Goal: Task Accomplishment & Management: Complete application form

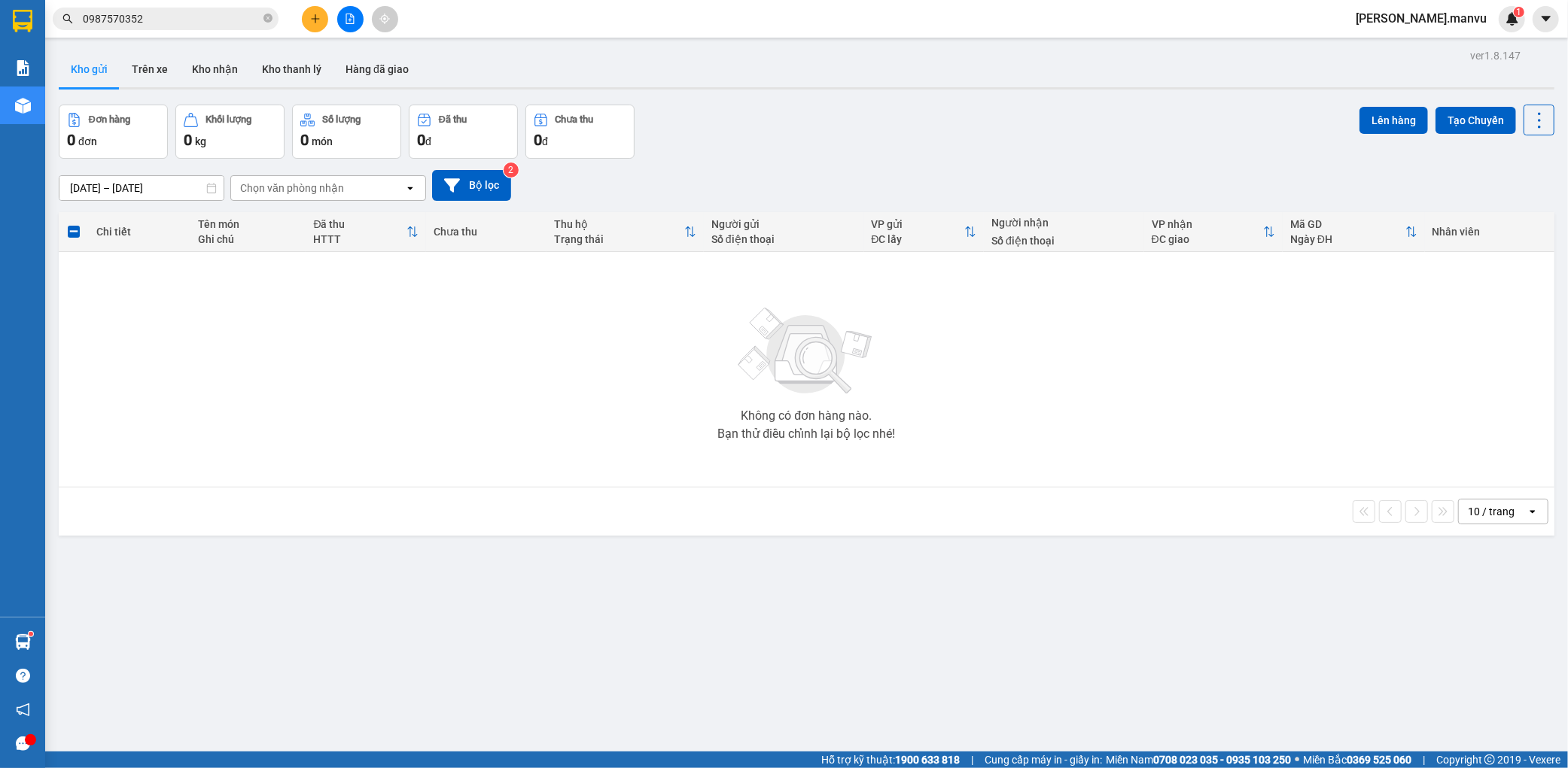
click at [320, 22] on icon "plus" at bounding box center [315, 18] width 10 height 10
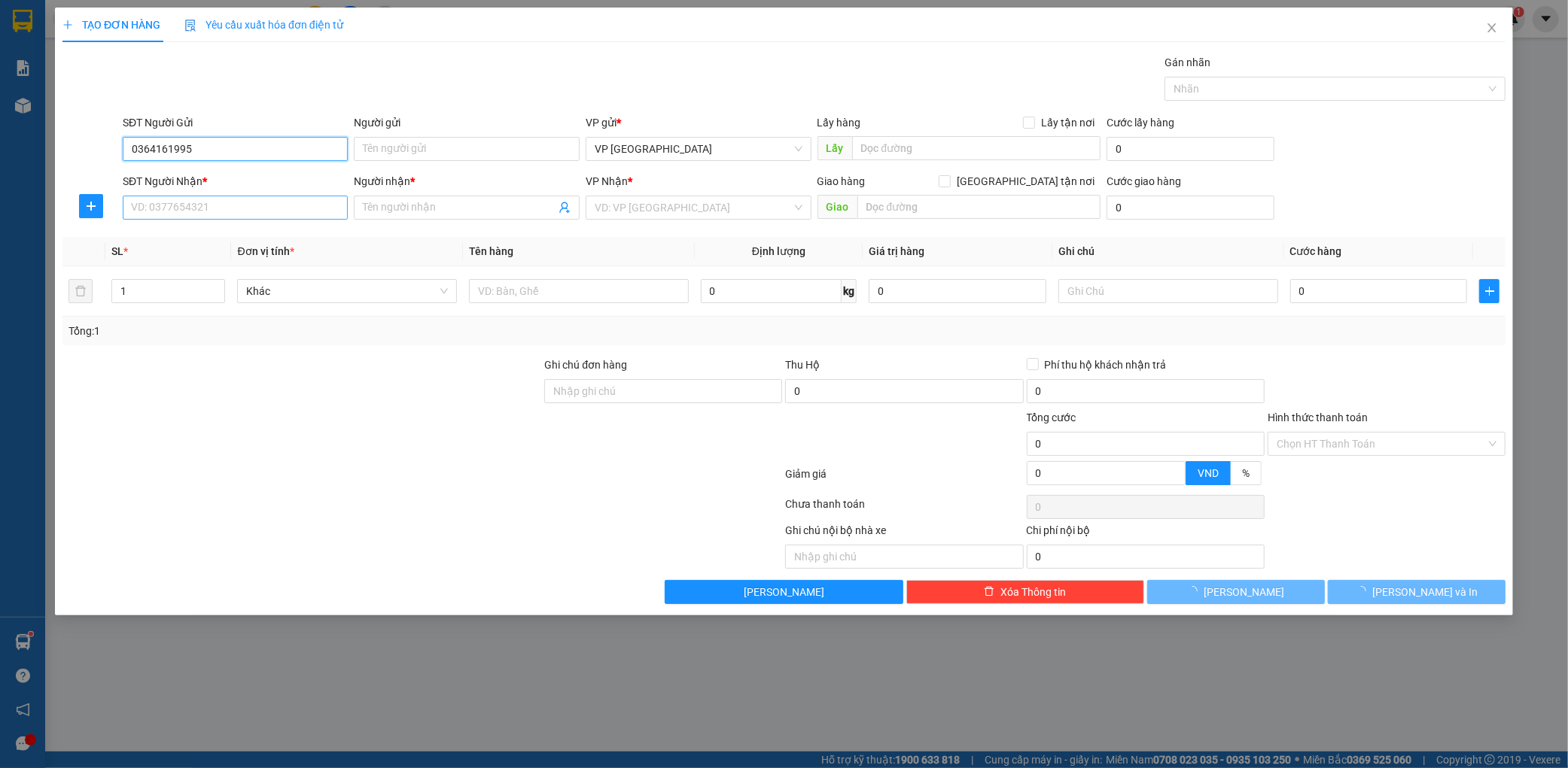
type input "0364161995"
click at [247, 207] on input "SĐT Người Nhận *" at bounding box center [235, 208] width 226 height 24
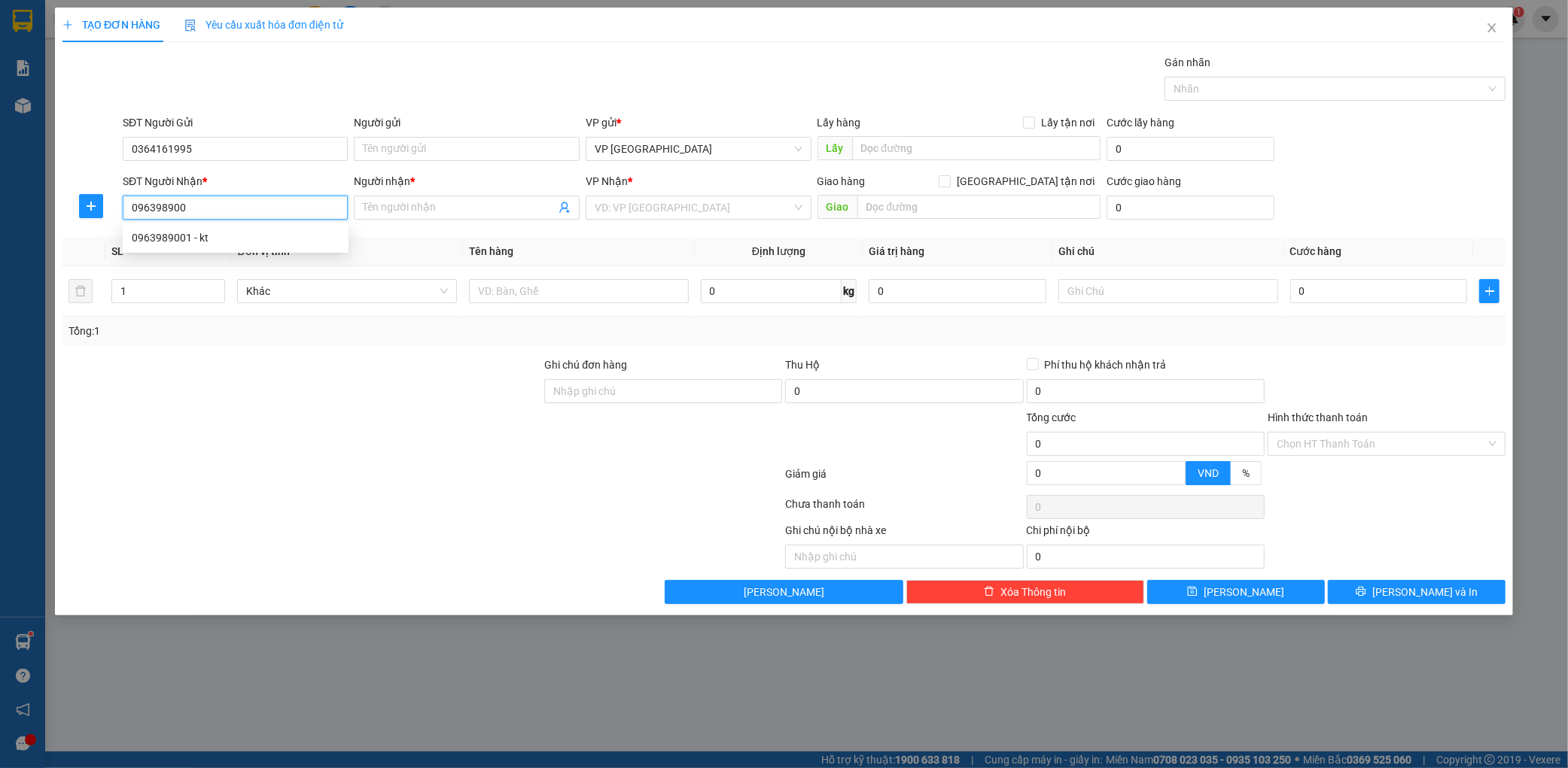
type input "0963989001"
click at [253, 241] on div "0963989001 - kt" at bounding box center [235, 238] width 208 height 17
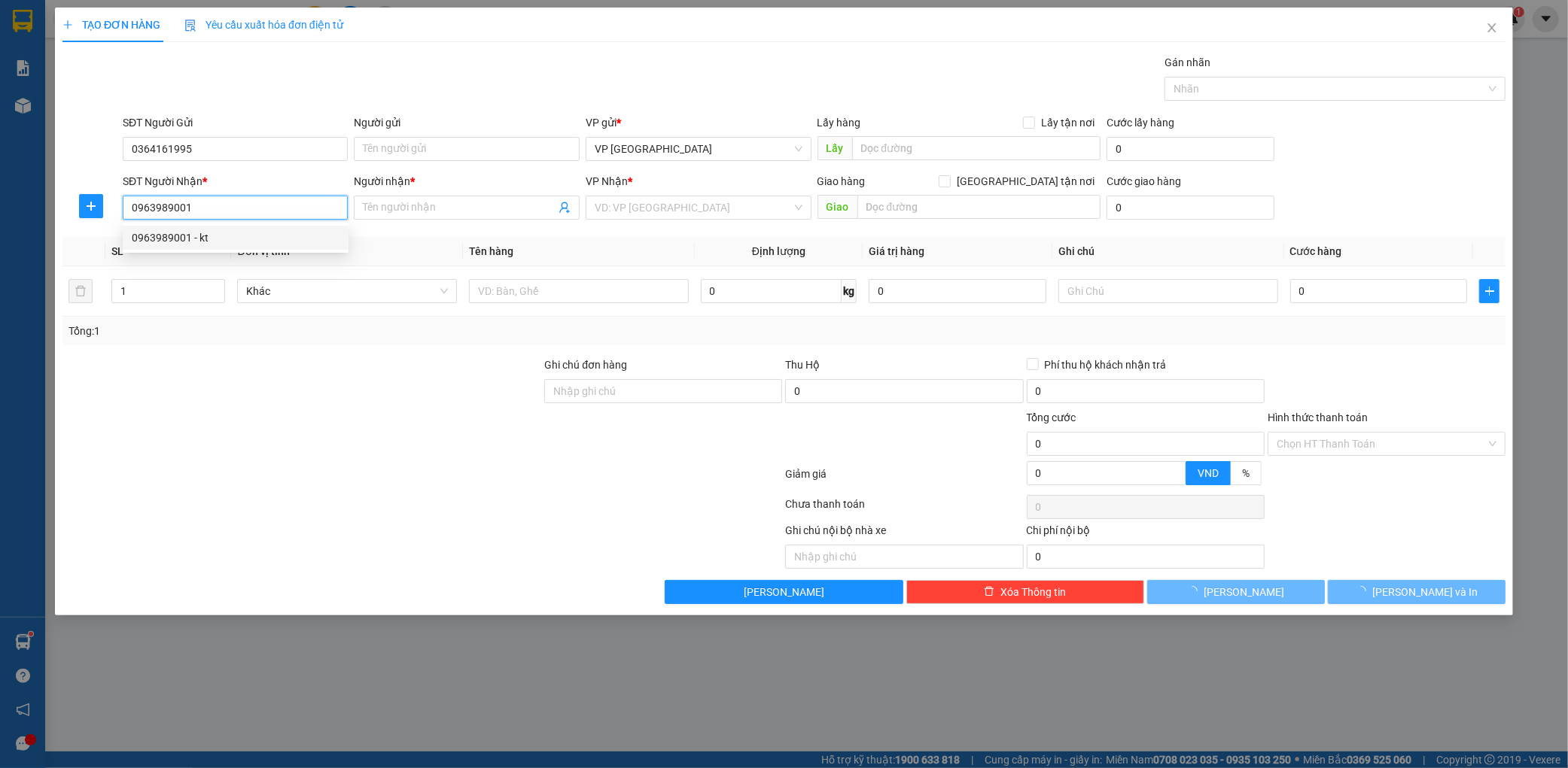
type input "kt"
type input "ka"
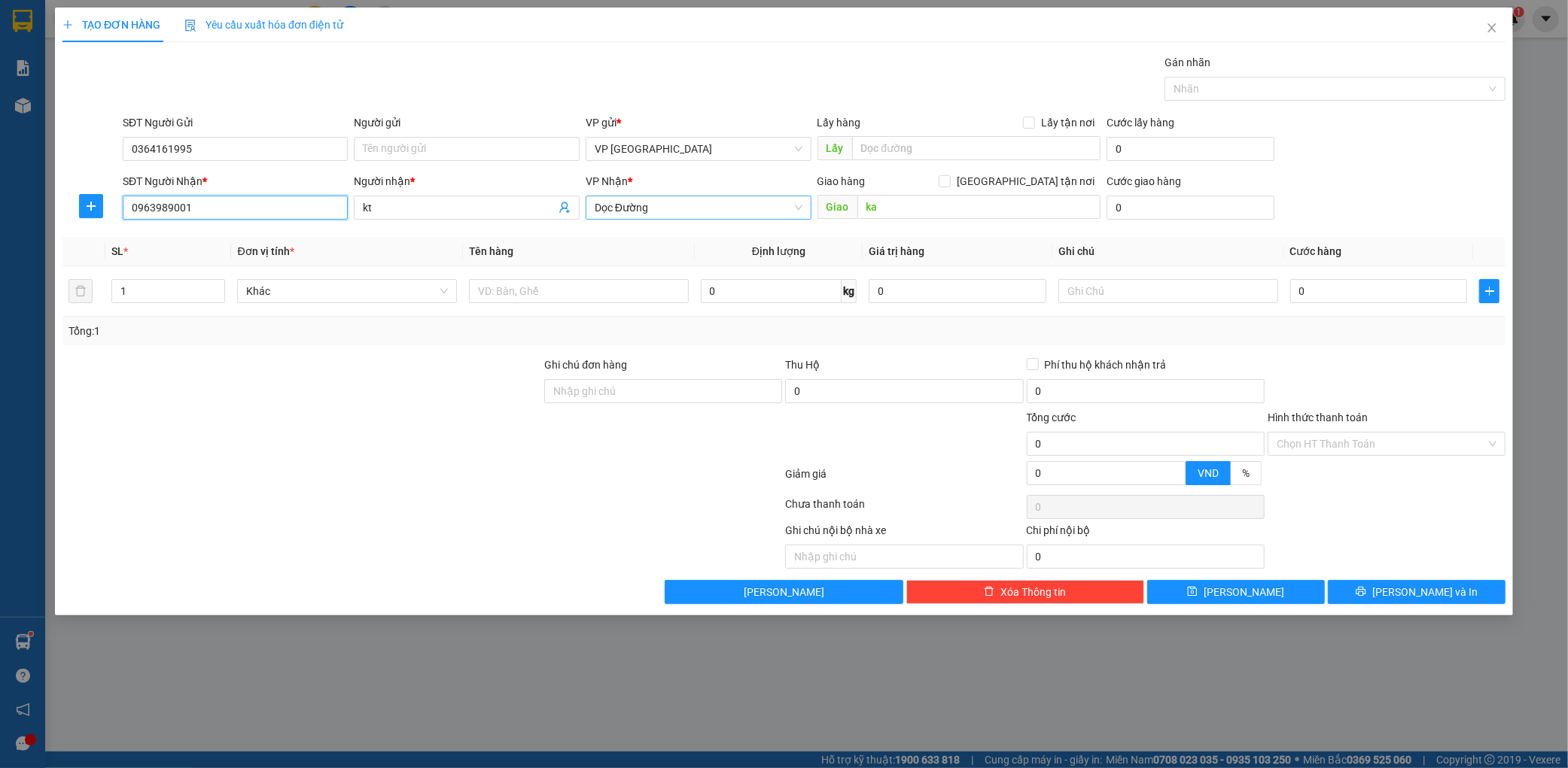
click at [625, 206] on span "Dọc Đường" at bounding box center [698, 208] width 208 height 22
type input "0963989001"
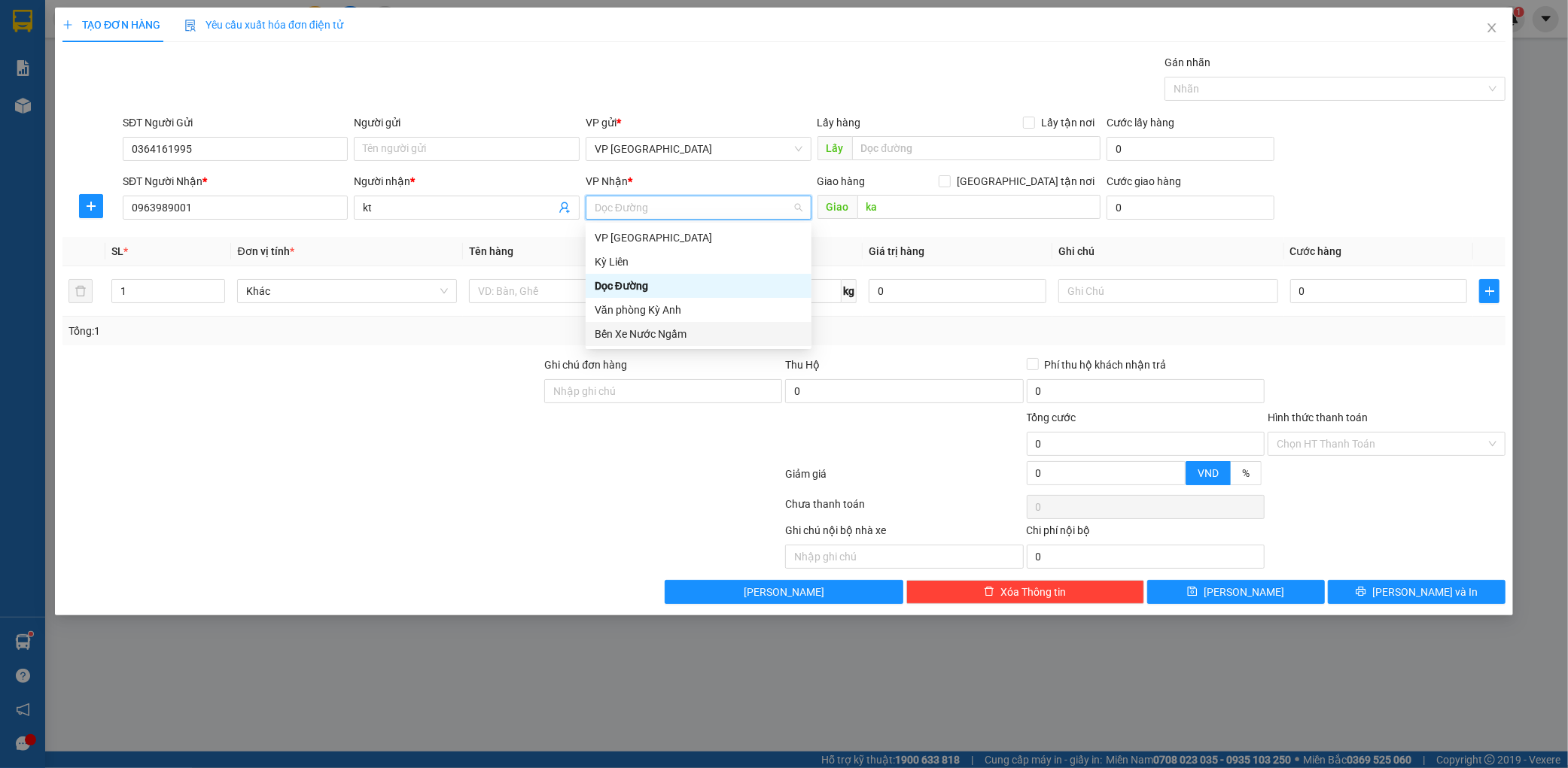
click at [629, 335] on div "Bến Xe Nước Ngầm" at bounding box center [698, 334] width 208 height 17
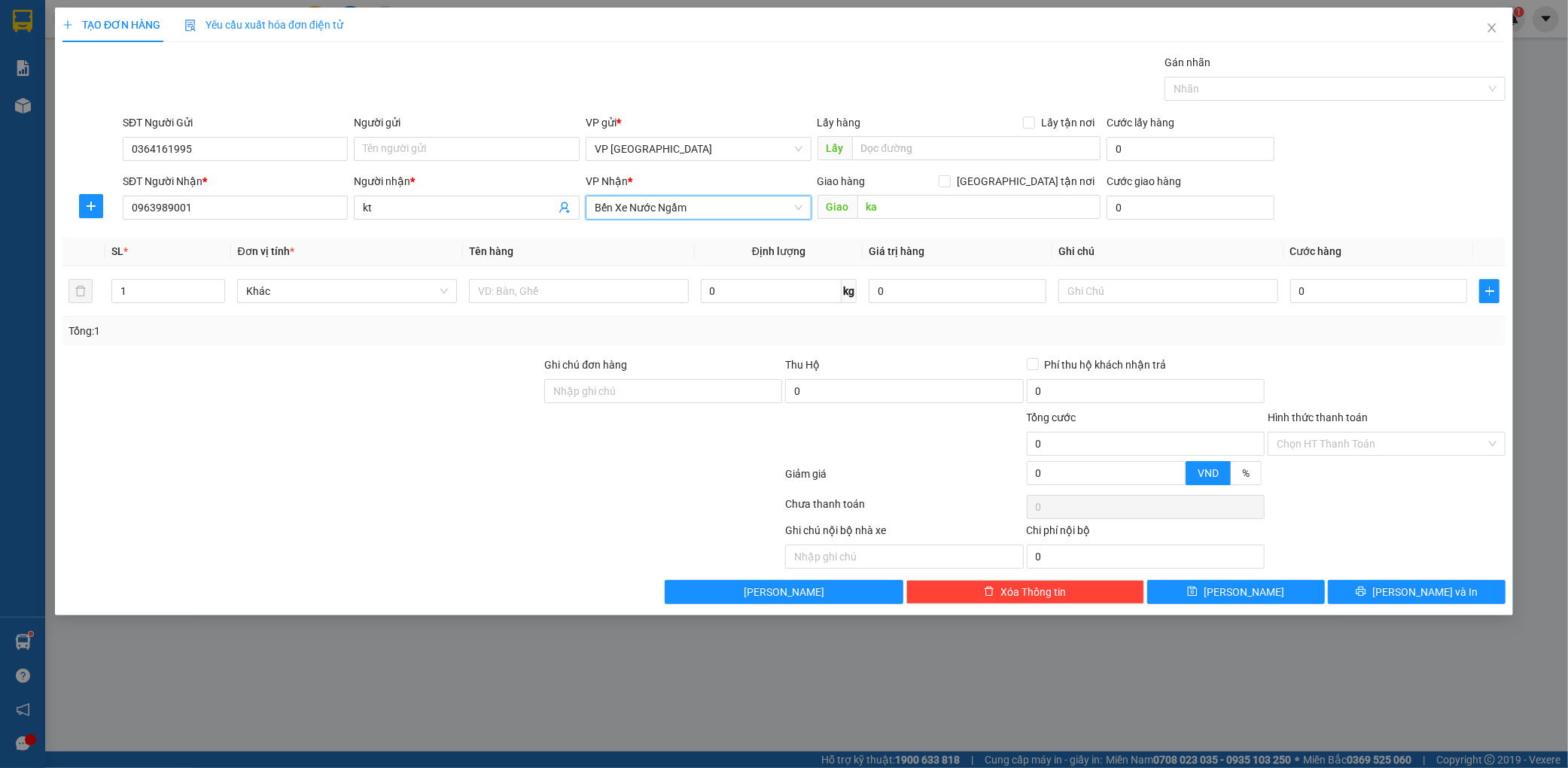
click at [657, 215] on span "Bến Xe Nước Ngầm" at bounding box center [698, 208] width 208 height 22
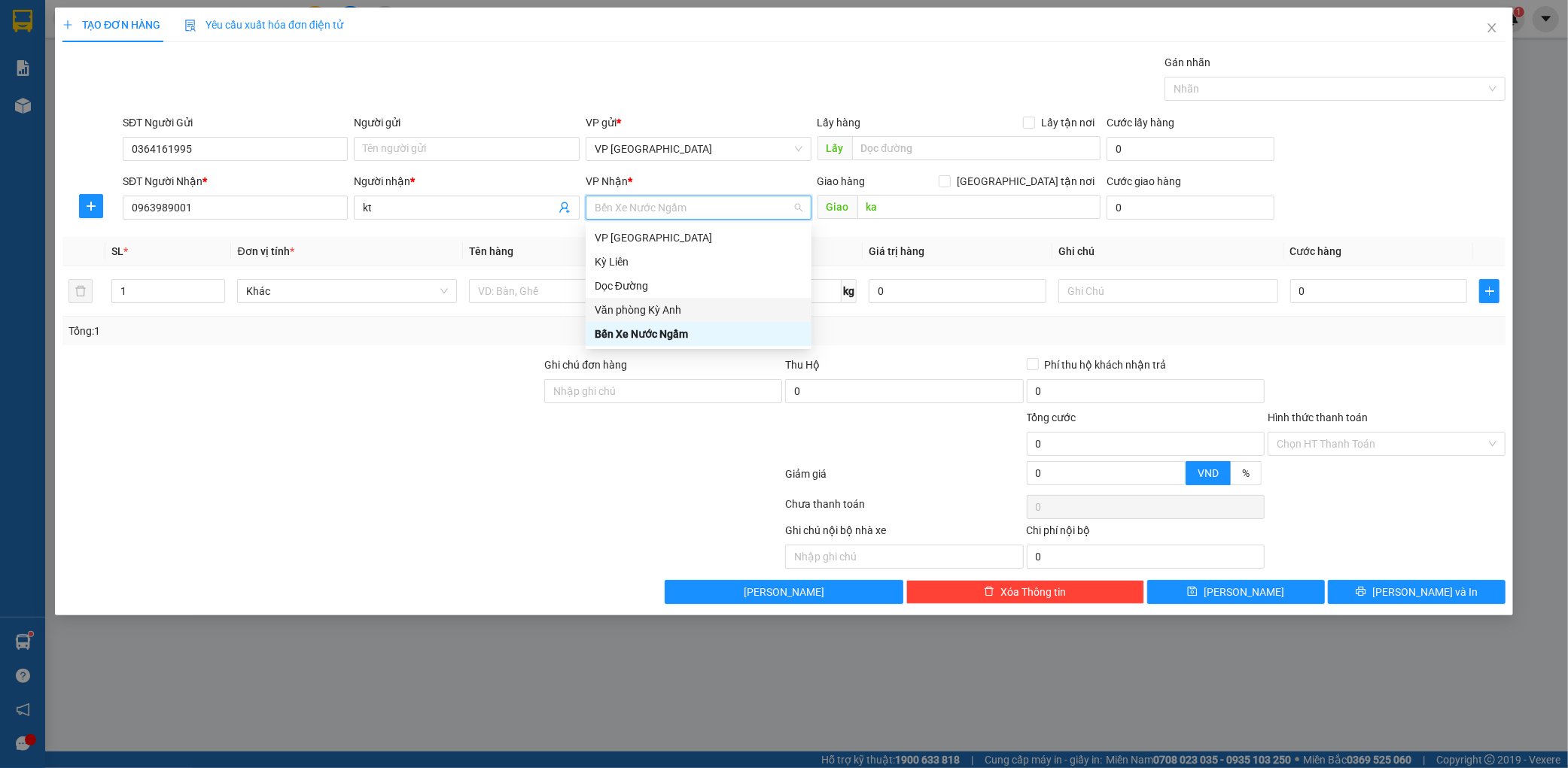
click at [645, 311] on div "Văn phòng Kỳ Anh" at bounding box center [698, 310] width 208 height 17
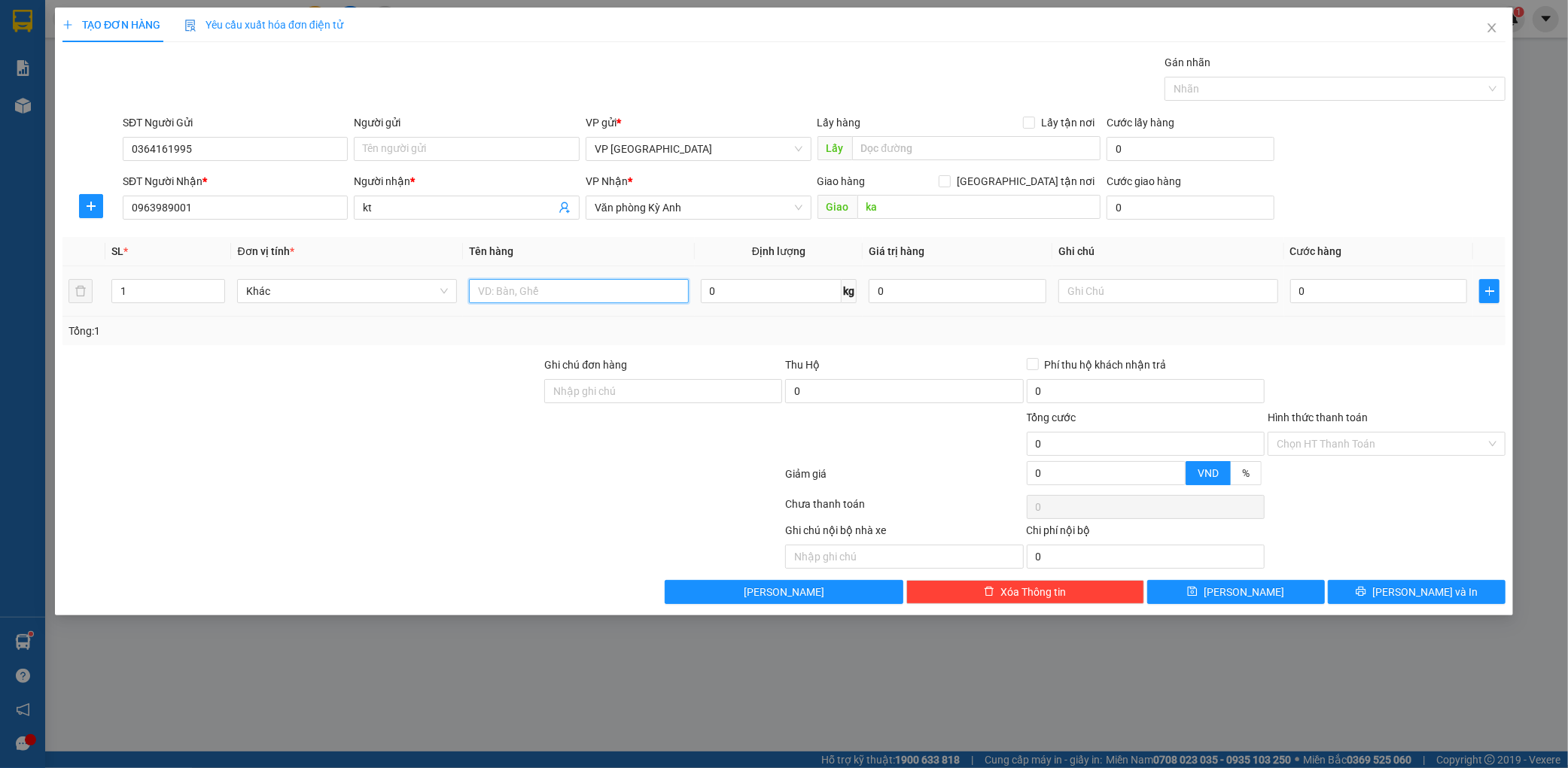
click at [548, 280] on input "text" at bounding box center [579, 291] width 220 height 24
type input "1 xop"
type input "007"
type input "7"
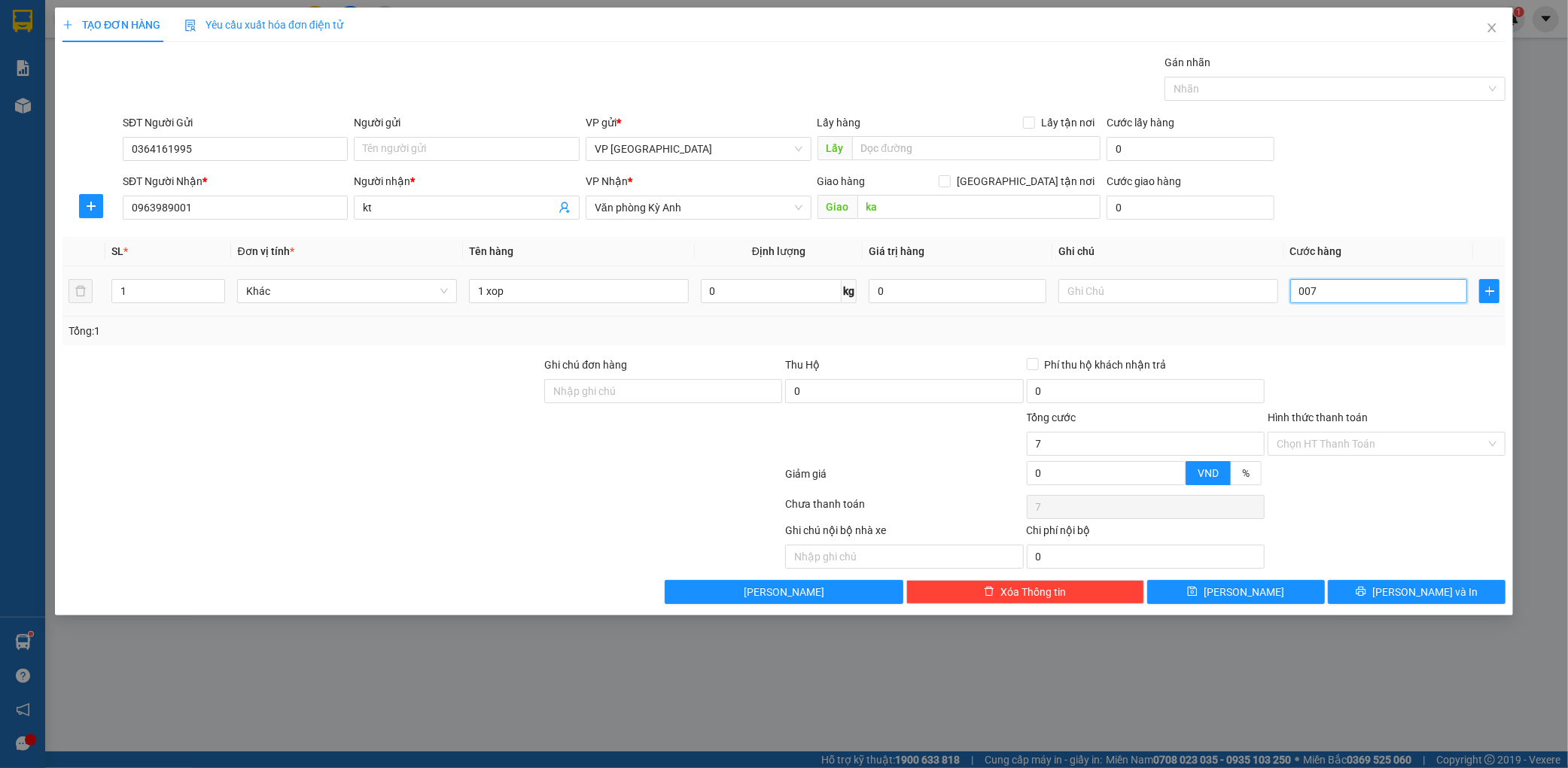
type input "0.070"
type input "70"
type input "00.700"
type input "700"
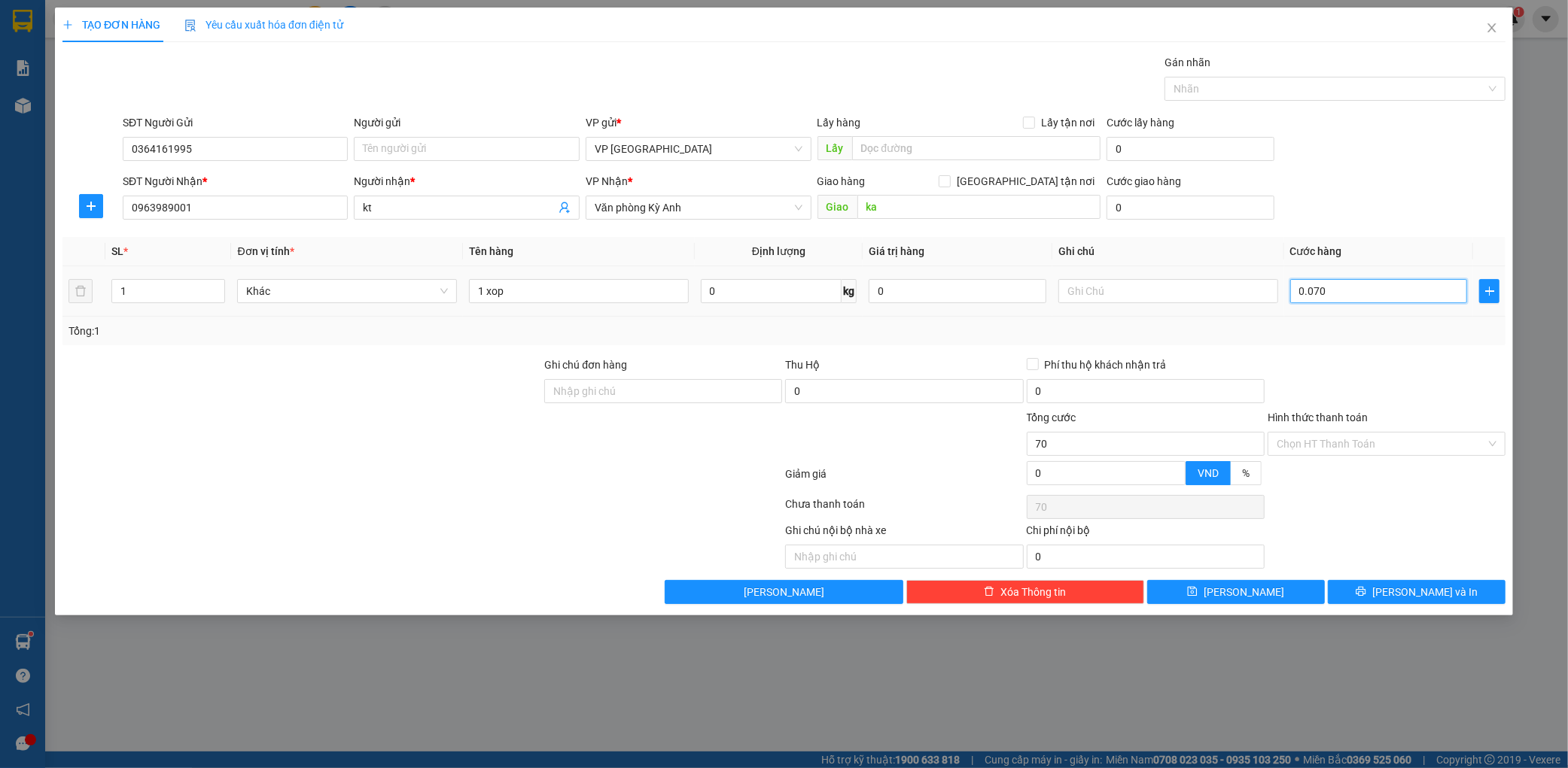
type input "700"
type input "0.007.000"
type input "7.000"
type input "000.070.000"
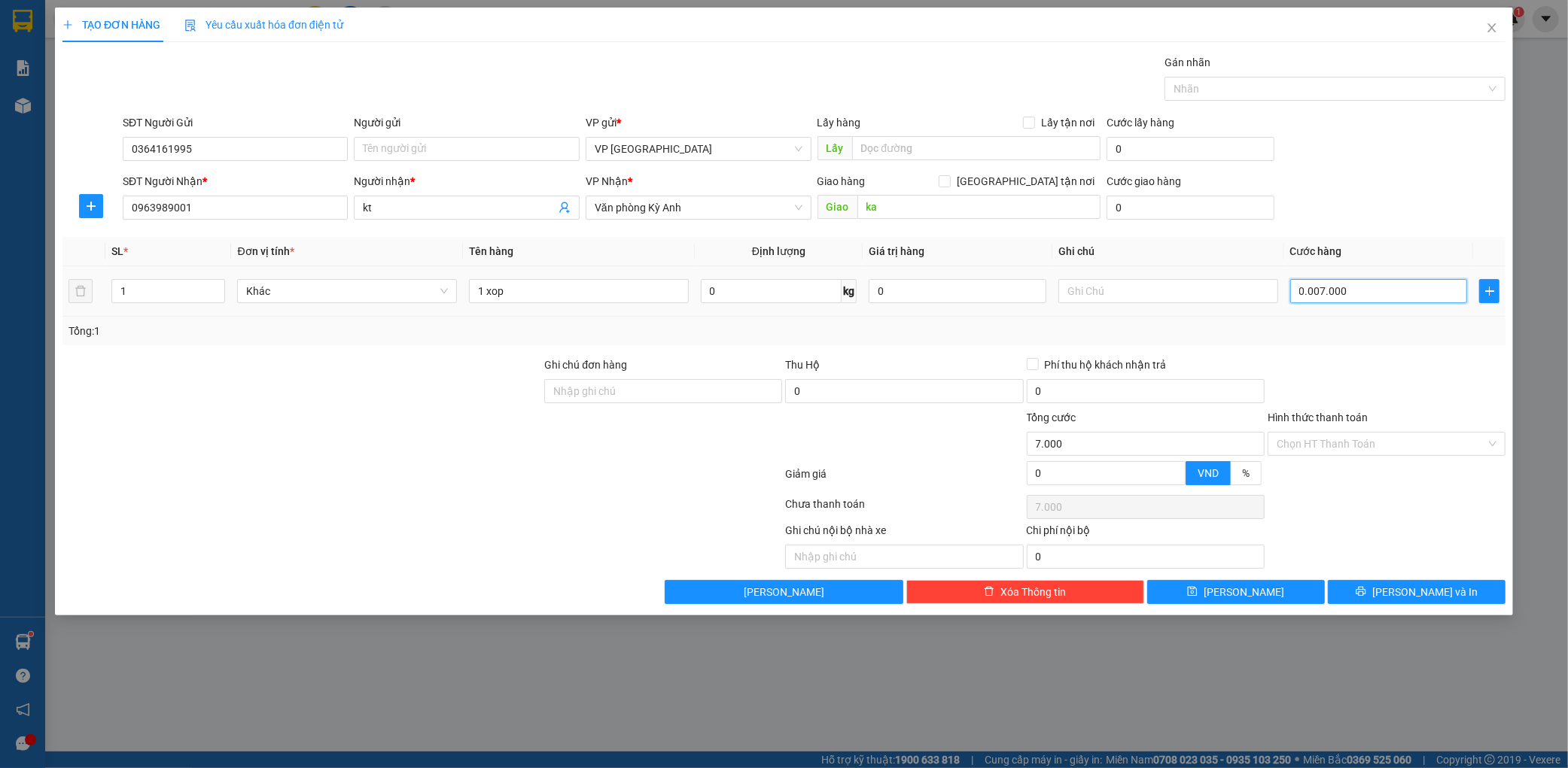
type input "70.000"
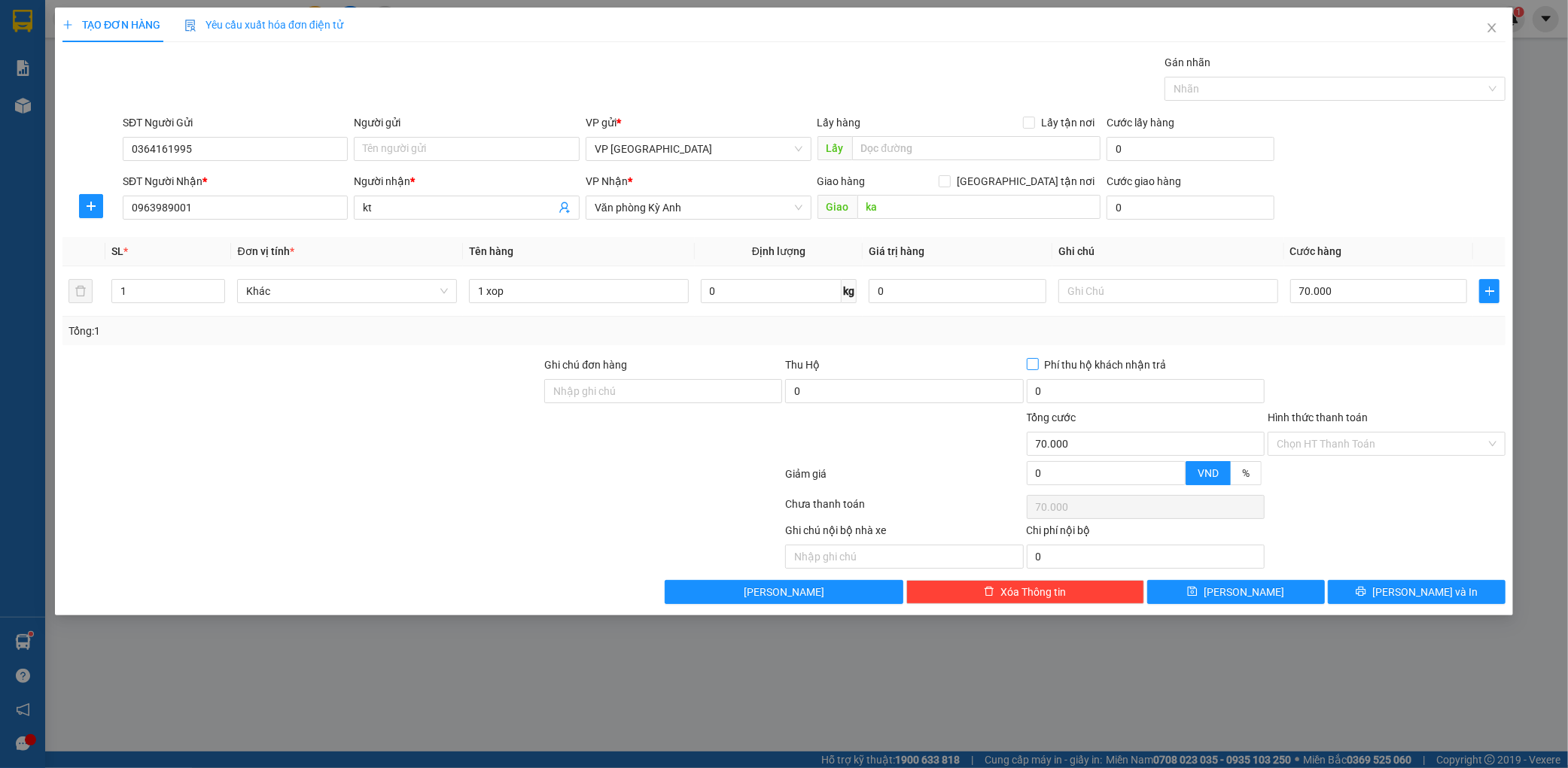
click at [1141, 357] on span "Phí thu hộ khách nhận trả" at bounding box center [1105, 365] width 134 height 17
click at [1037, 358] on input "Phí thu hộ khách nhận trả" at bounding box center [1031, 363] width 10 height 10
click at [1085, 366] on span "Phí thu hộ khách nhận trả" at bounding box center [1105, 365] width 134 height 17
click at [1037, 366] on input "Phí thu hộ khách nhận trả" at bounding box center [1031, 363] width 10 height 10
checkbox input "false"
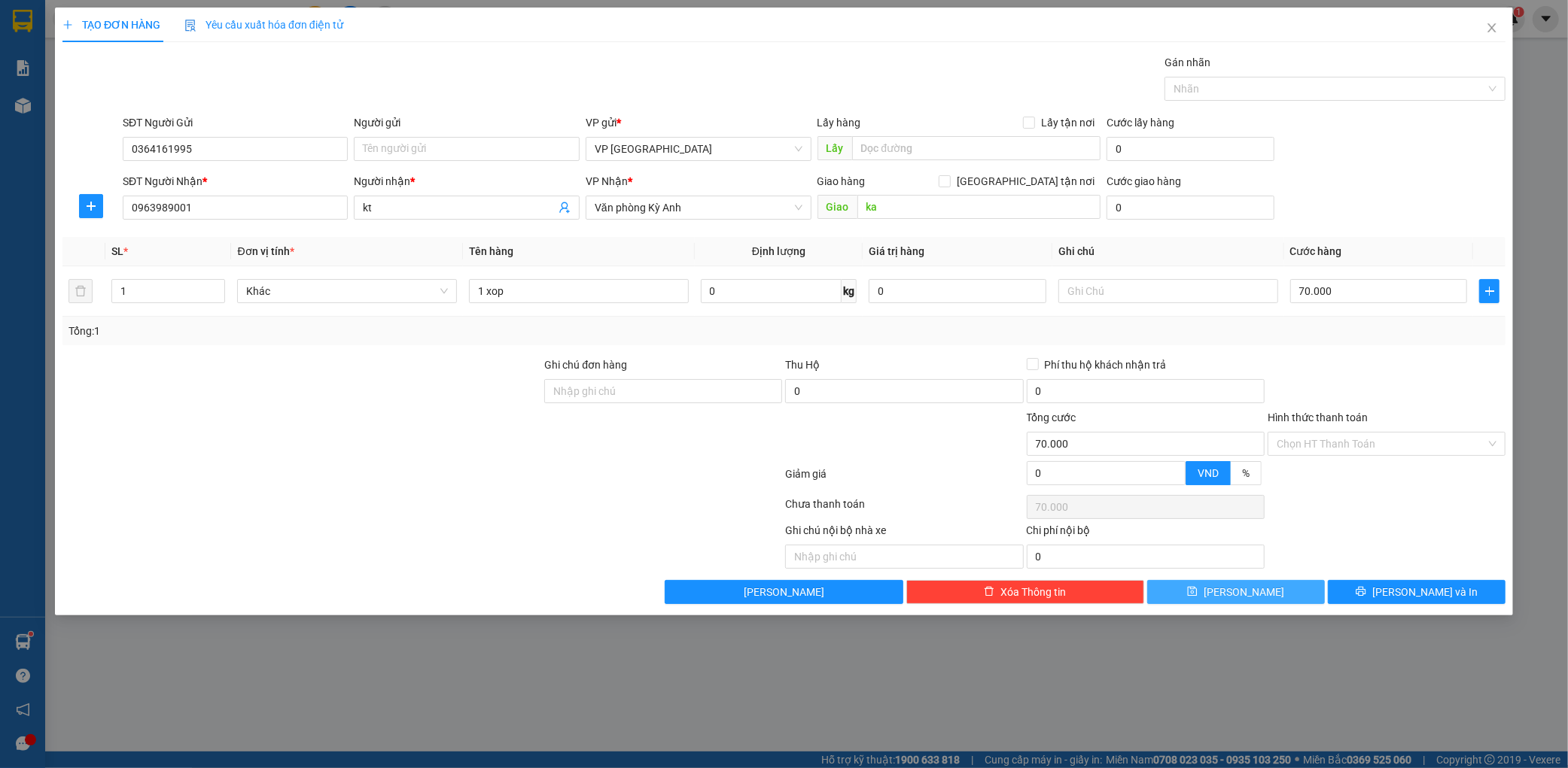
click at [1244, 585] on span "[PERSON_NAME]" at bounding box center [1243, 593] width 80 height 17
type input "0"
click at [1486, 27] on icon "close" at bounding box center [1491, 28] width 12 height 12
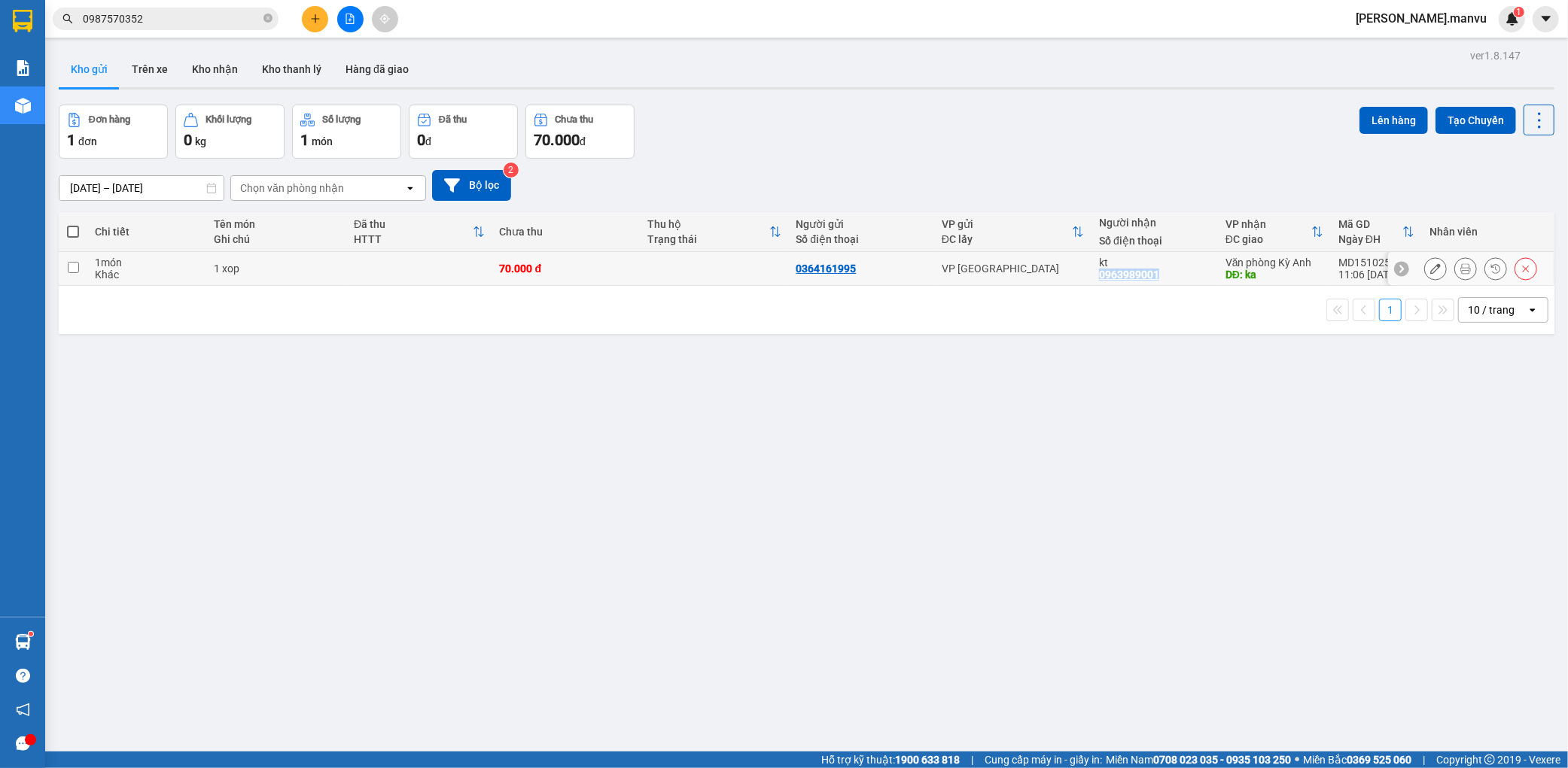
copy div "0963989001"
drag, startPoint x: 1195, startPoint y: 279, endPoint x: 388, endPoint y: 39, distance: 841.9
click at [1124, 268] on tr "1 món Khác 1 xop 70.000 đ 0364161995 VP [GEOGRAPHIC_DATA] kt 0963989001 Văn phò…" at bounding box center [807, 269] width 1496 height 34
checkbox input "true"
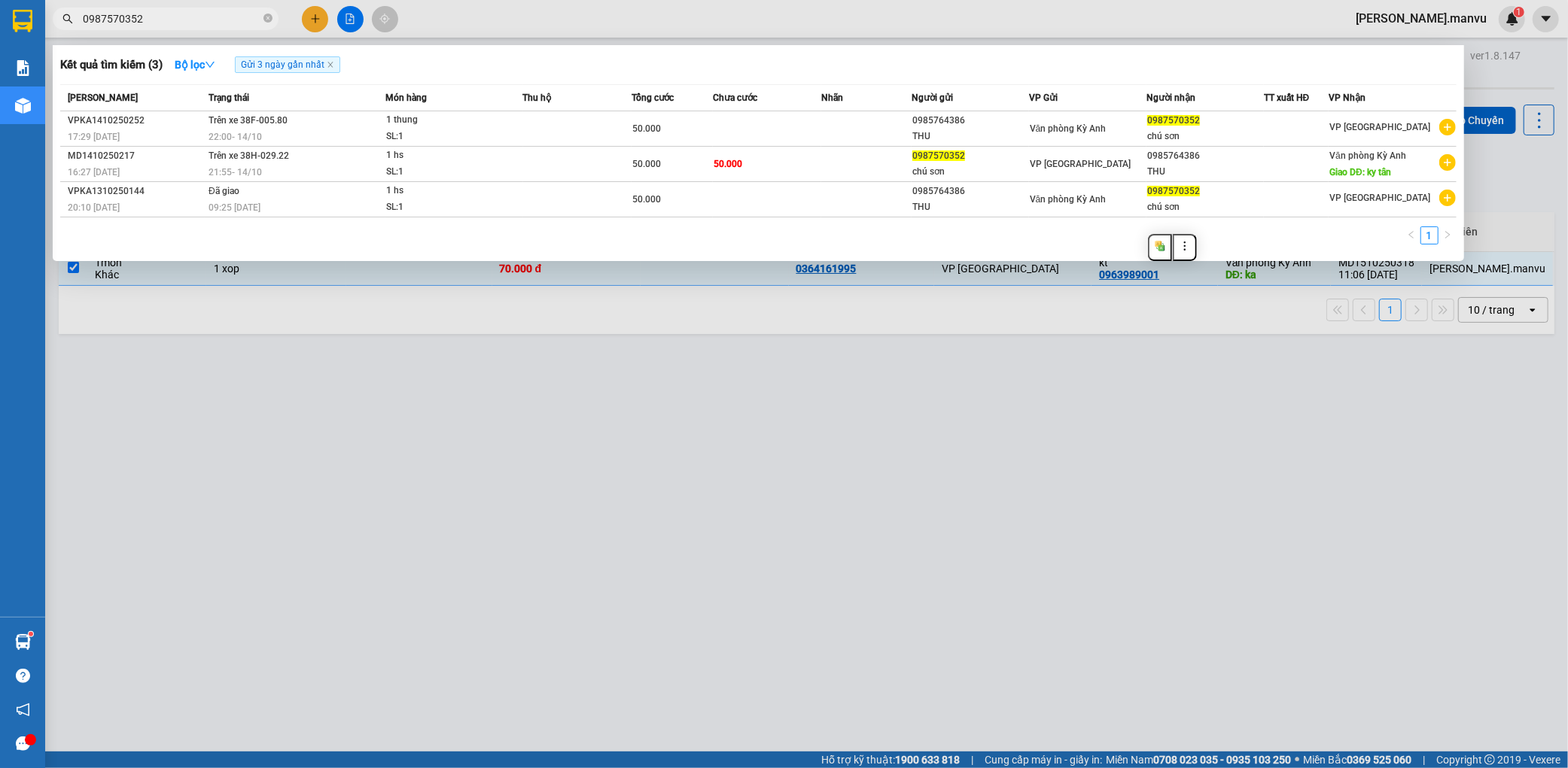
click at [200, 11] on input "0987570352" at bounding box center [172, 18] width 177 height 17
paste input "63989001"
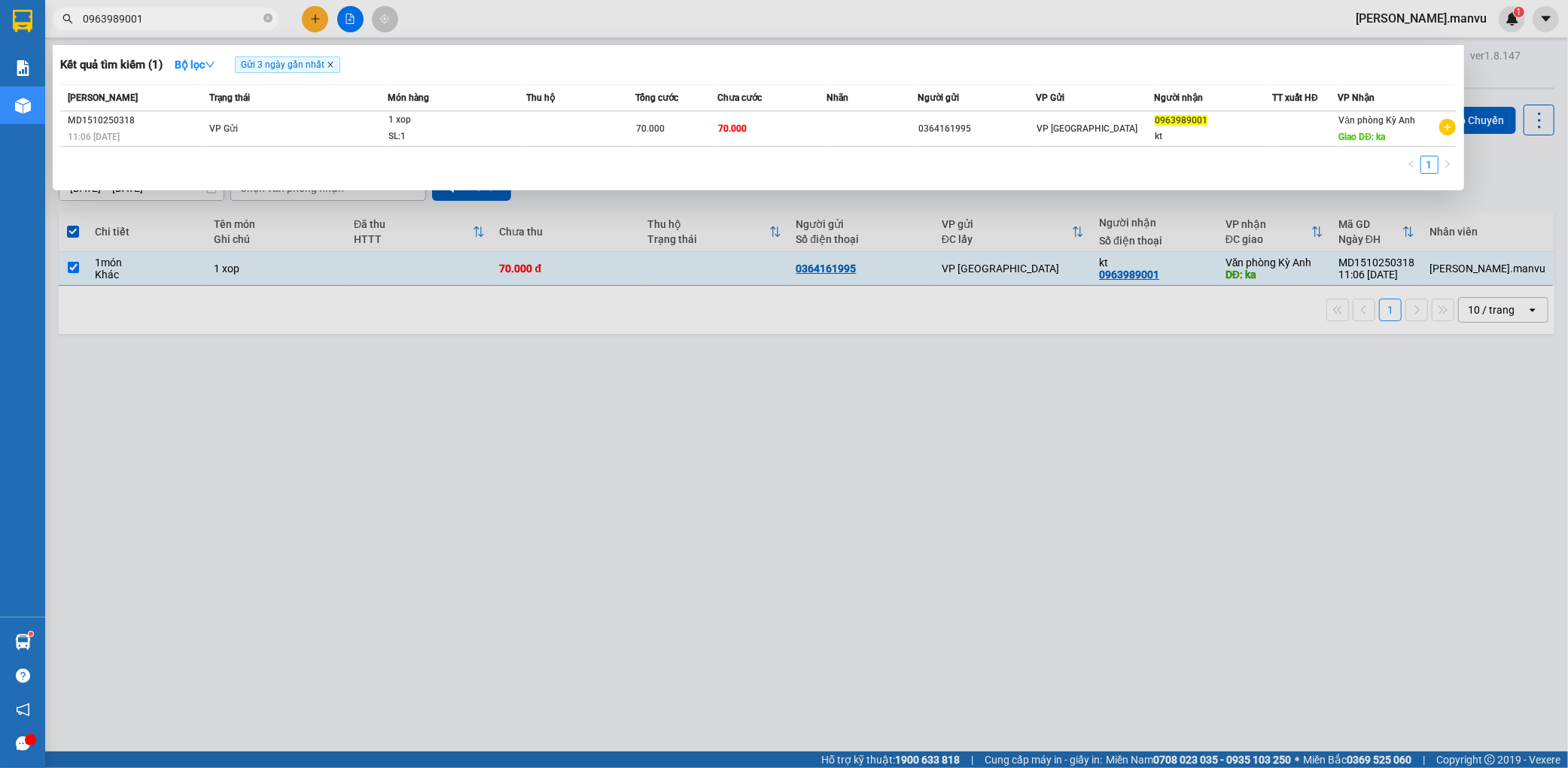
type input "0963989001"
click at [332, 66] on icon "close" at bounding box center [331, 66] width 6 height 6
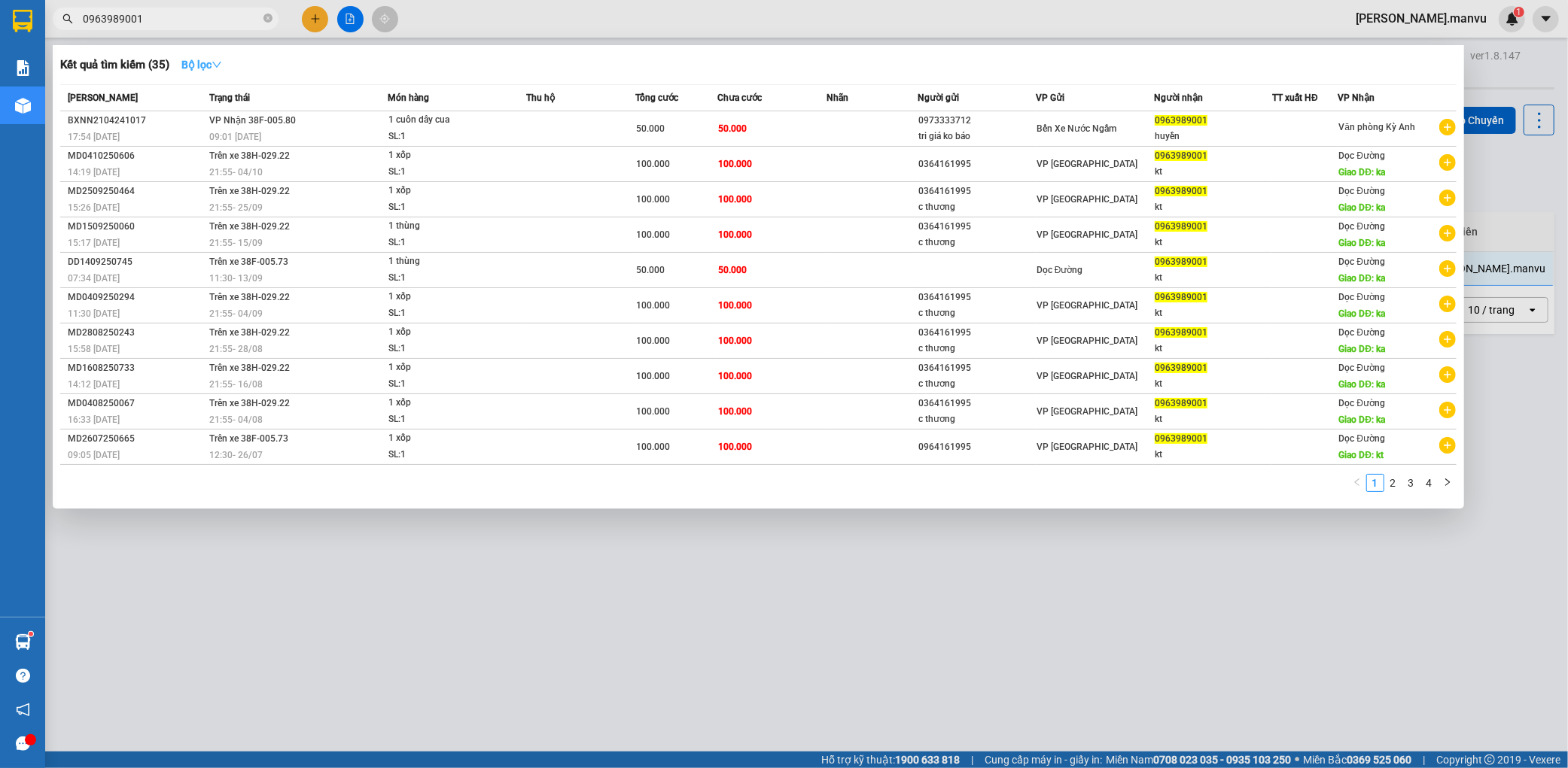
click at [199, 68] on strong "Bộ lọc" at bounding box center [201, 65] width 41 height 12
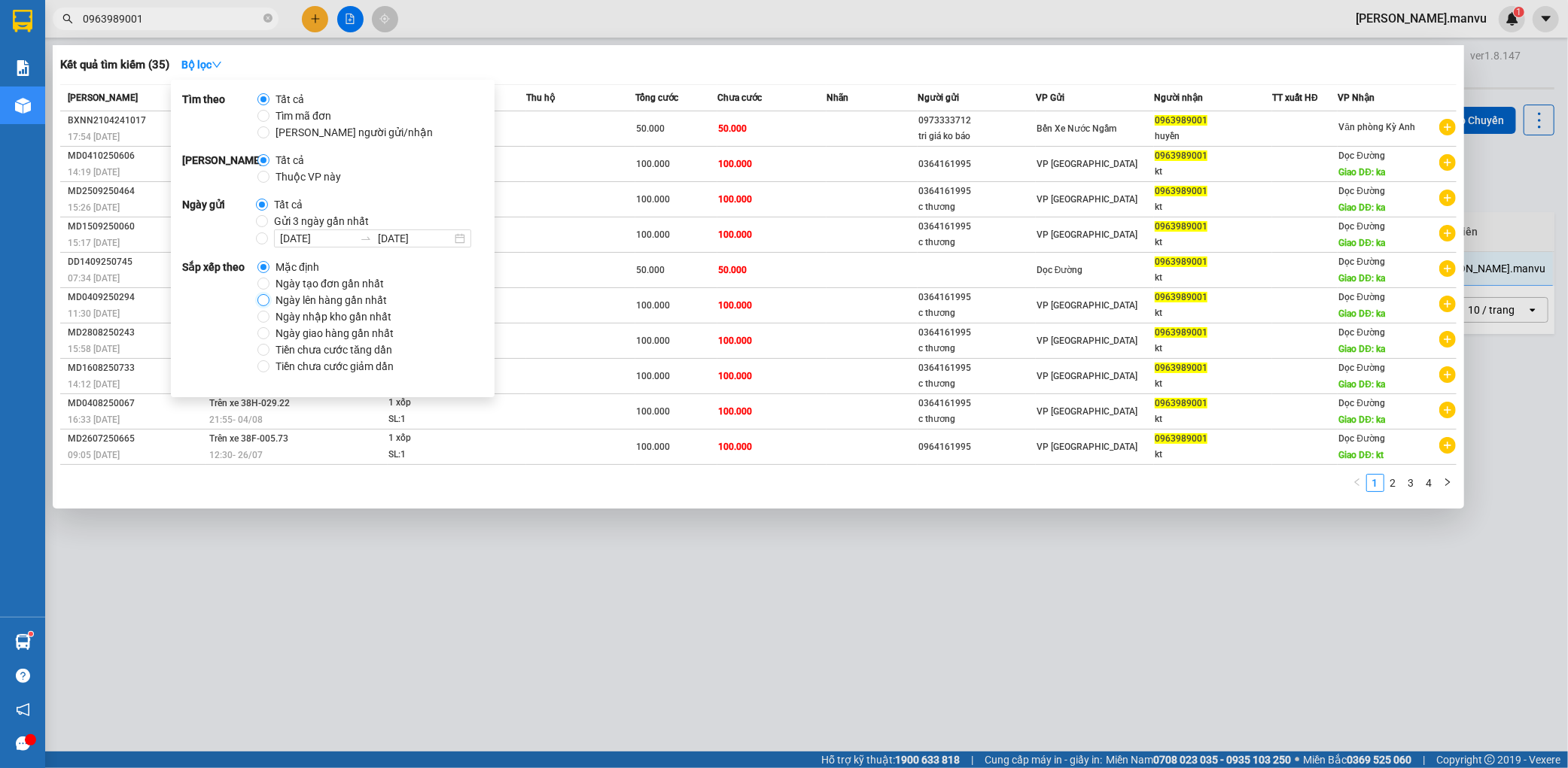
click at [262, 299] on input "Ngày lên hàng gần nhất" at bounding box center [263, 300] width 12 height 12
radio input "true"
radio input "false"
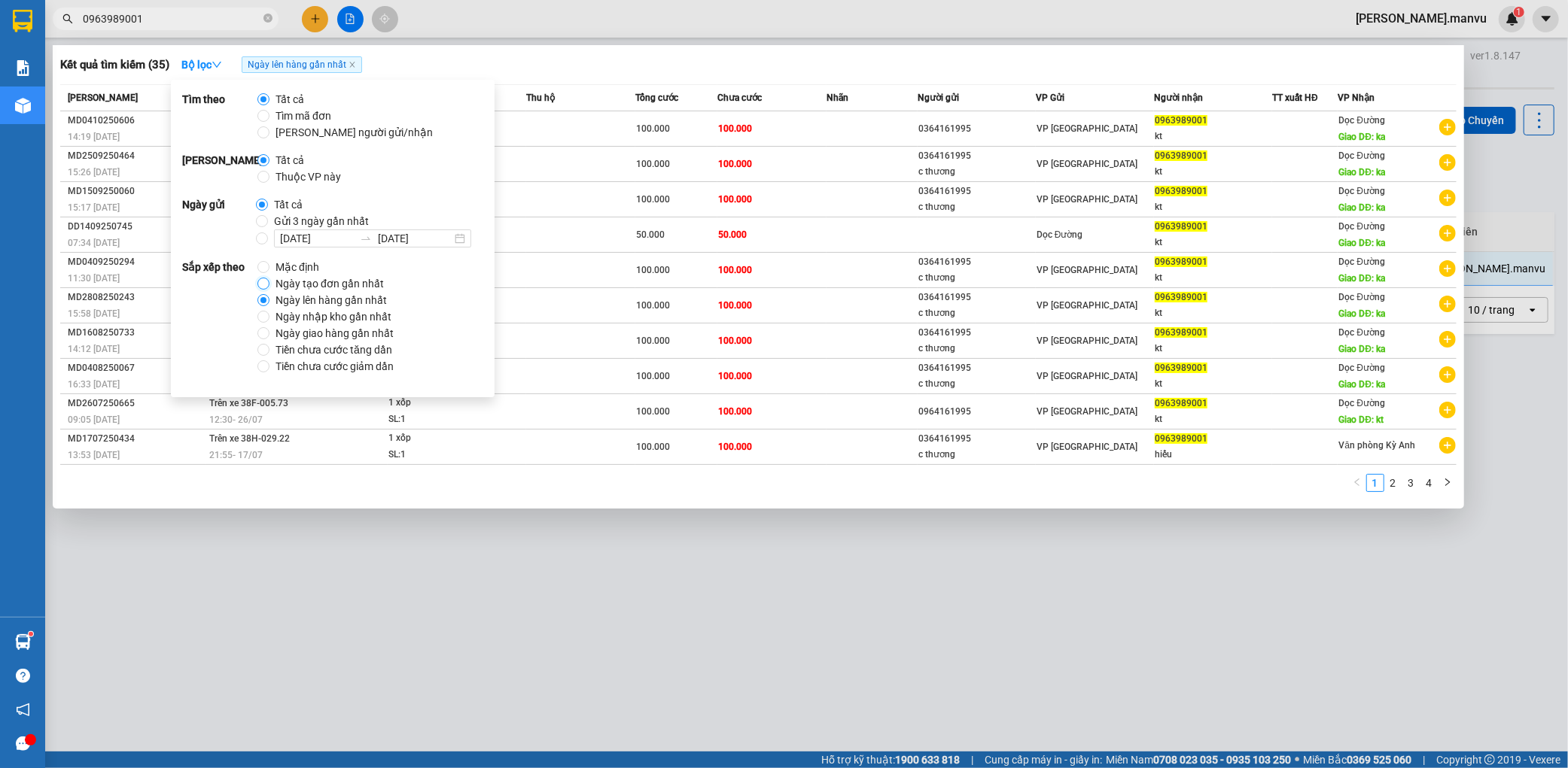
click at [263, 287] on input "Ngày tạo đơn gần nhất" at bounding box center [263, 283] width 12 height 12
radio input "true"
radio input "false"
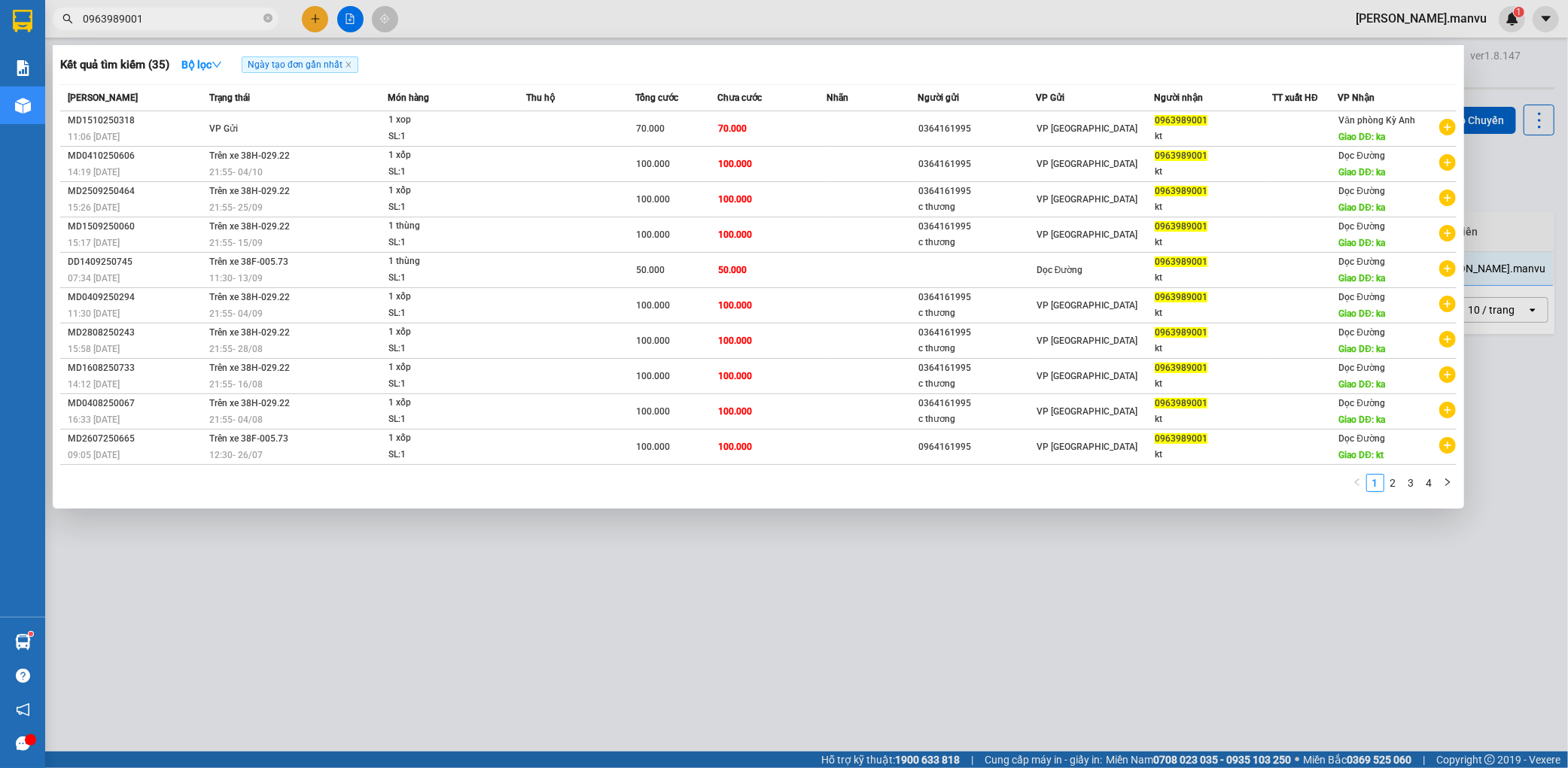
click at [718, 65] on div "Kết quả tìm kiếm ( 35 ) Bộ lọc Ngày tạo đơn gần nhất" at bounding box center [758, 65] width 1396 height 24
click at [1391, 486] on link "2" at bounding box center [1393, 483] width 17 height 17
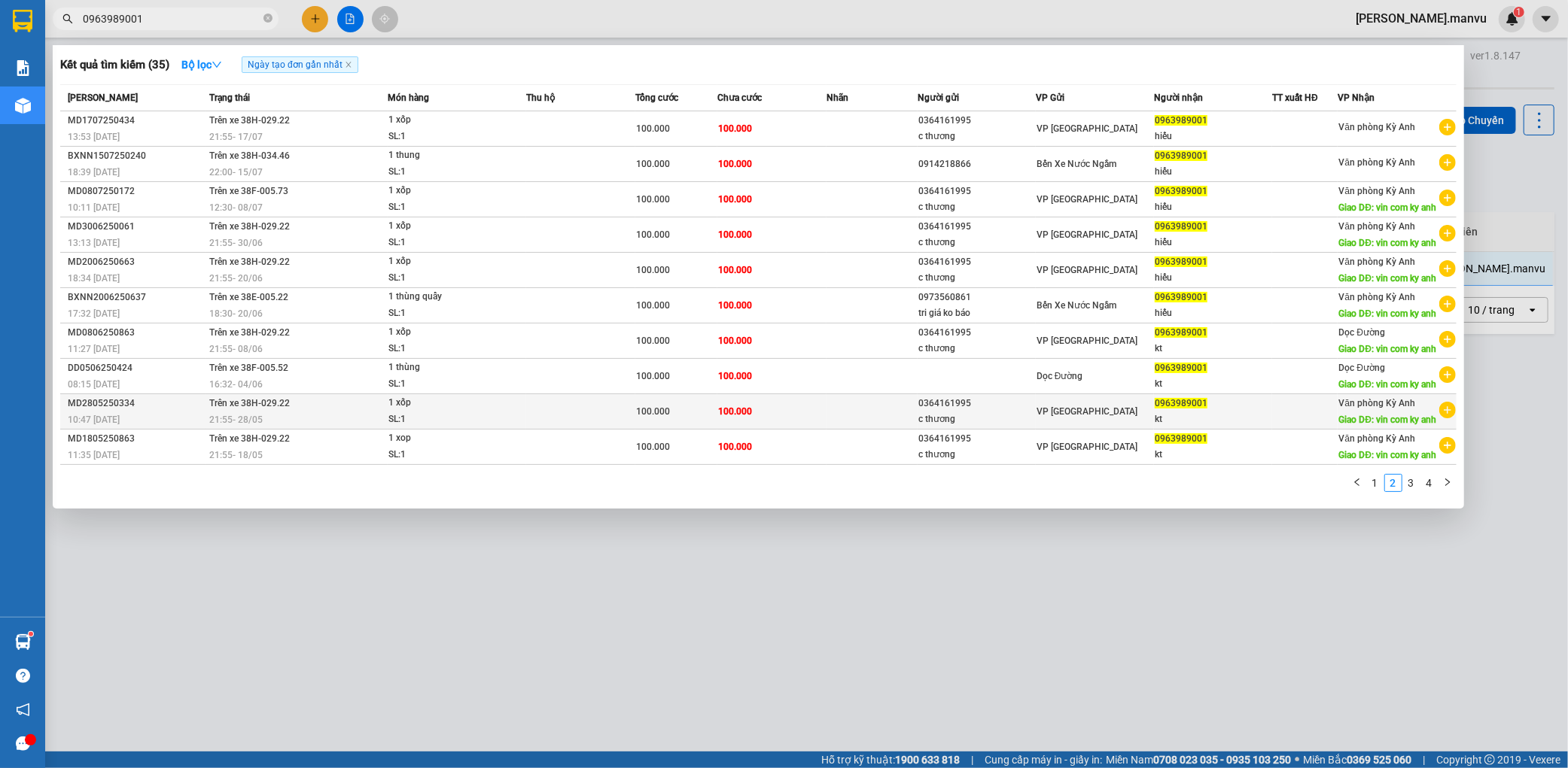
scroll to position [17, 0]
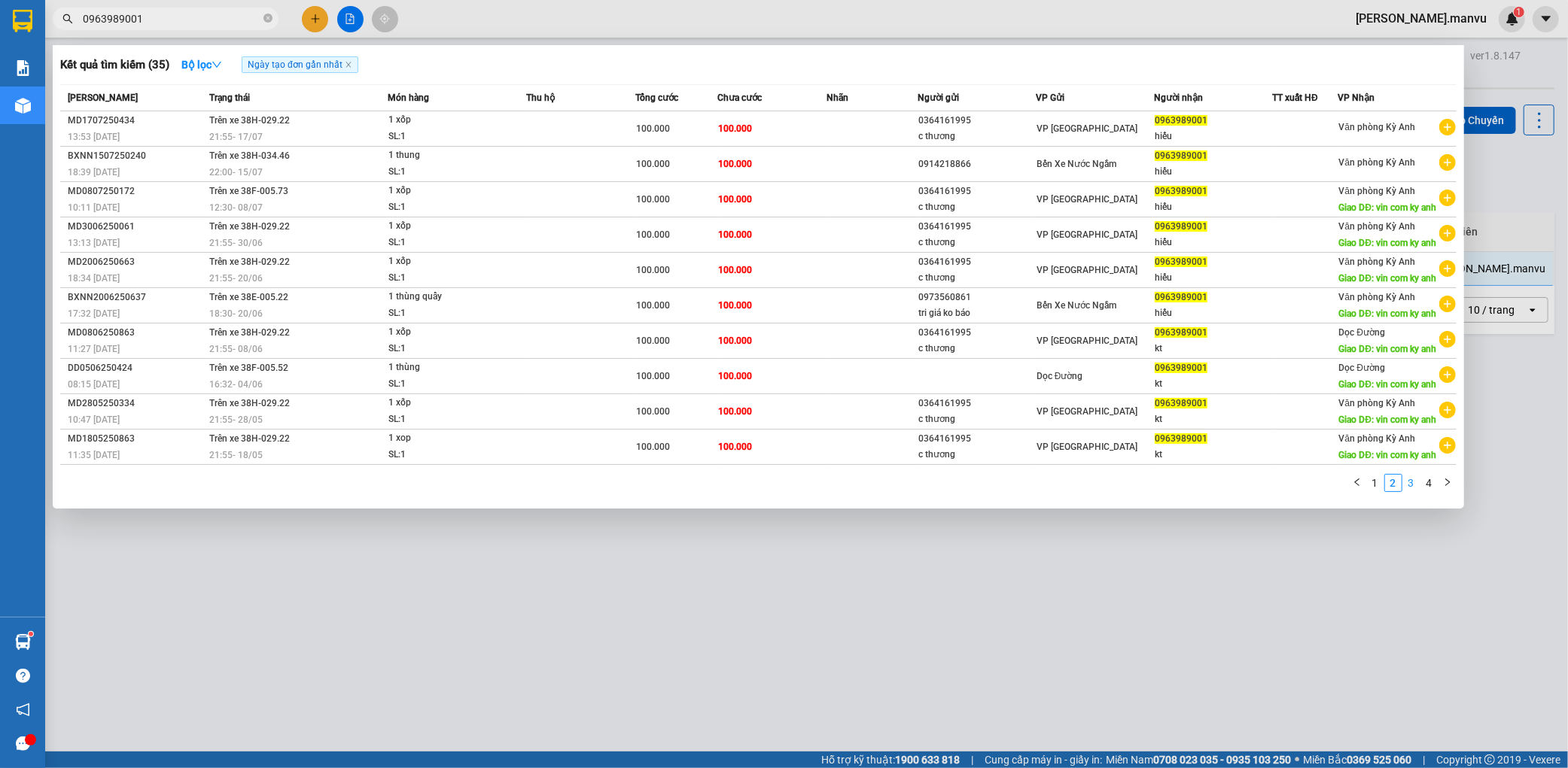
click at [1417, 491] on link "3" at bounding box center [1411, 483] width 17 height 17
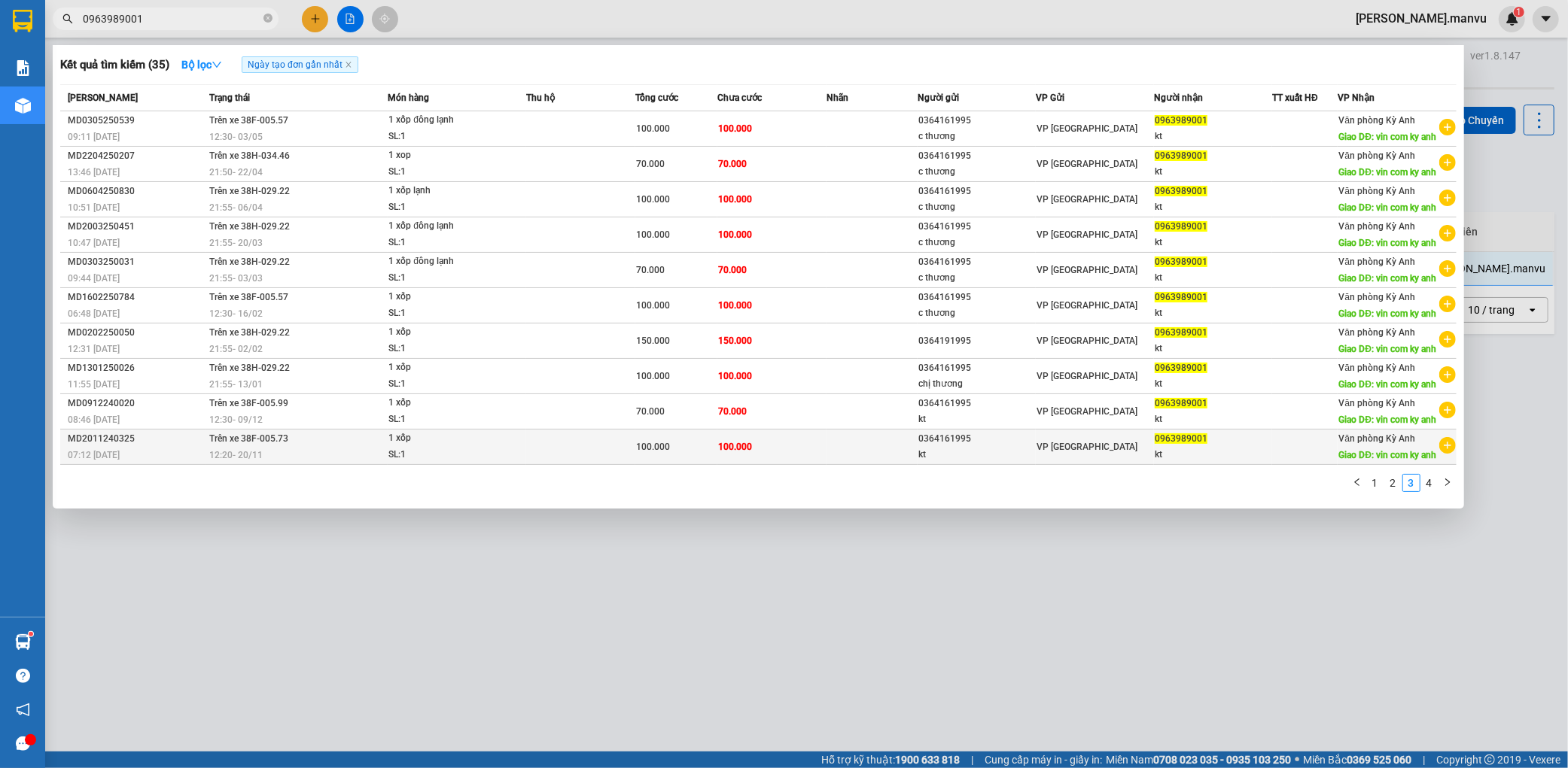
scroll to position [50, 0]
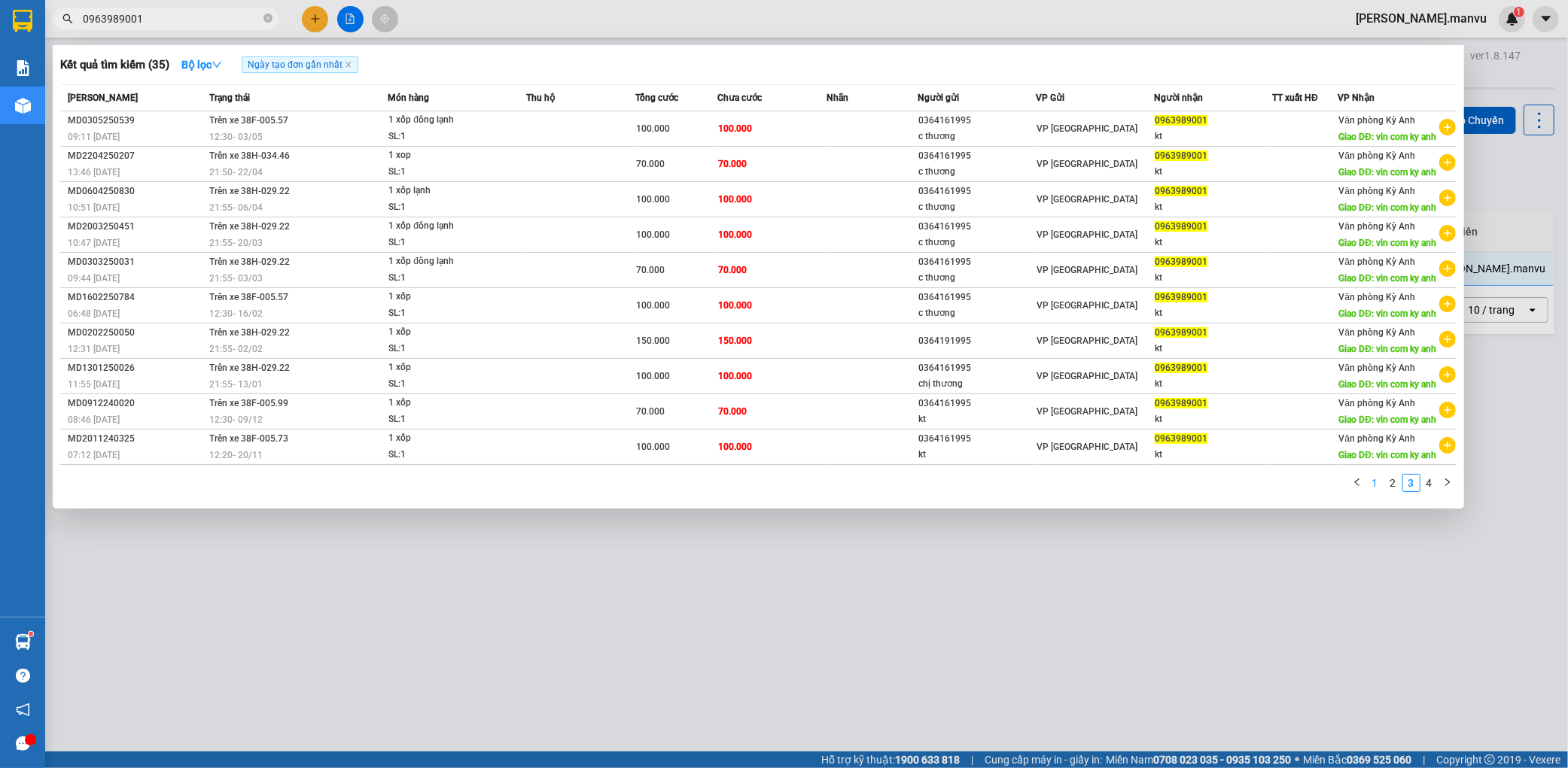
click at [1380, 491] on link "1" at bounding box center [1375, 483] width 17 height 17
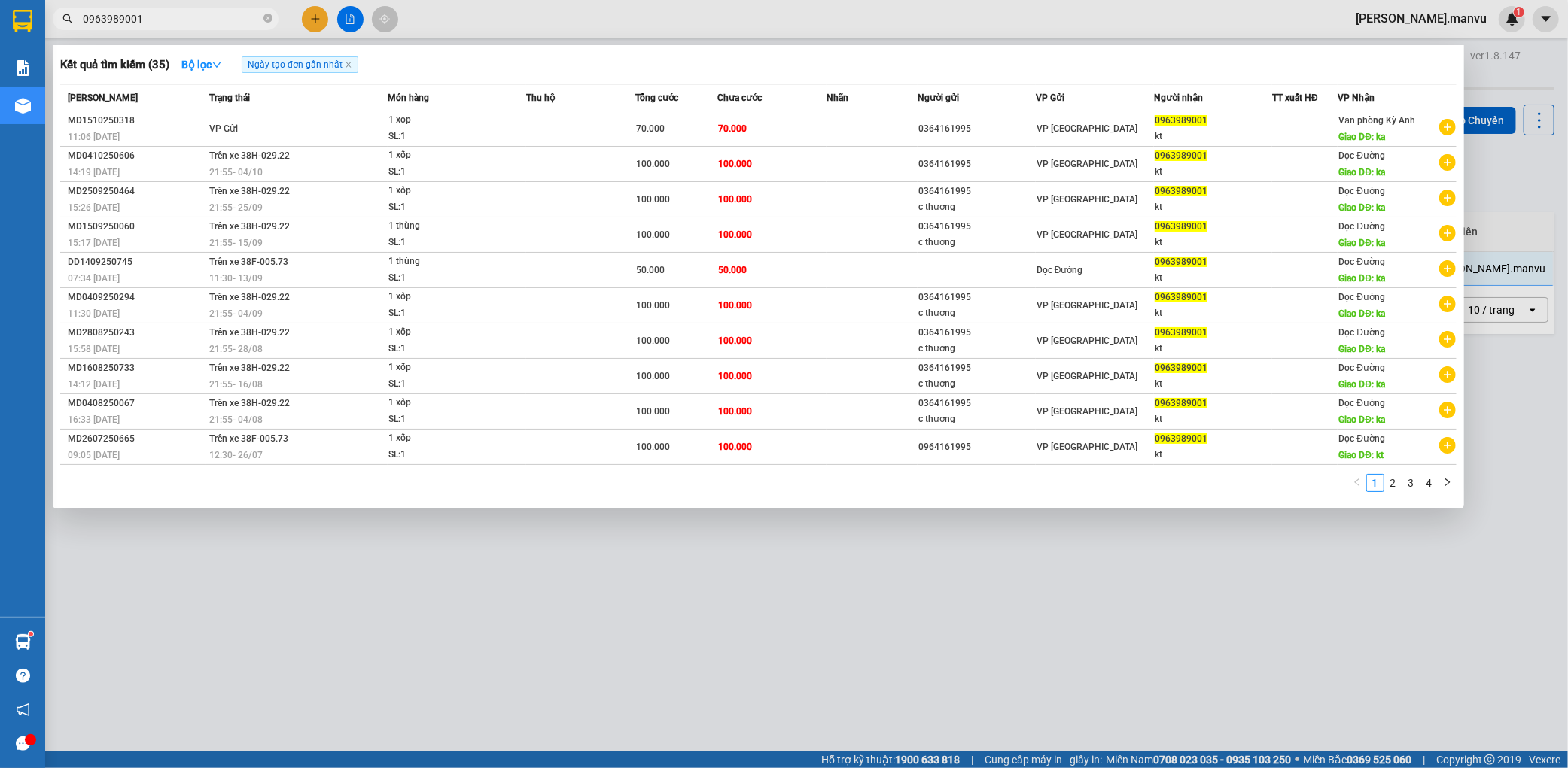
scroll to position [0, 0]
click at [1087, 660] on div at bounding box center [784, 384] width 1568 height 768
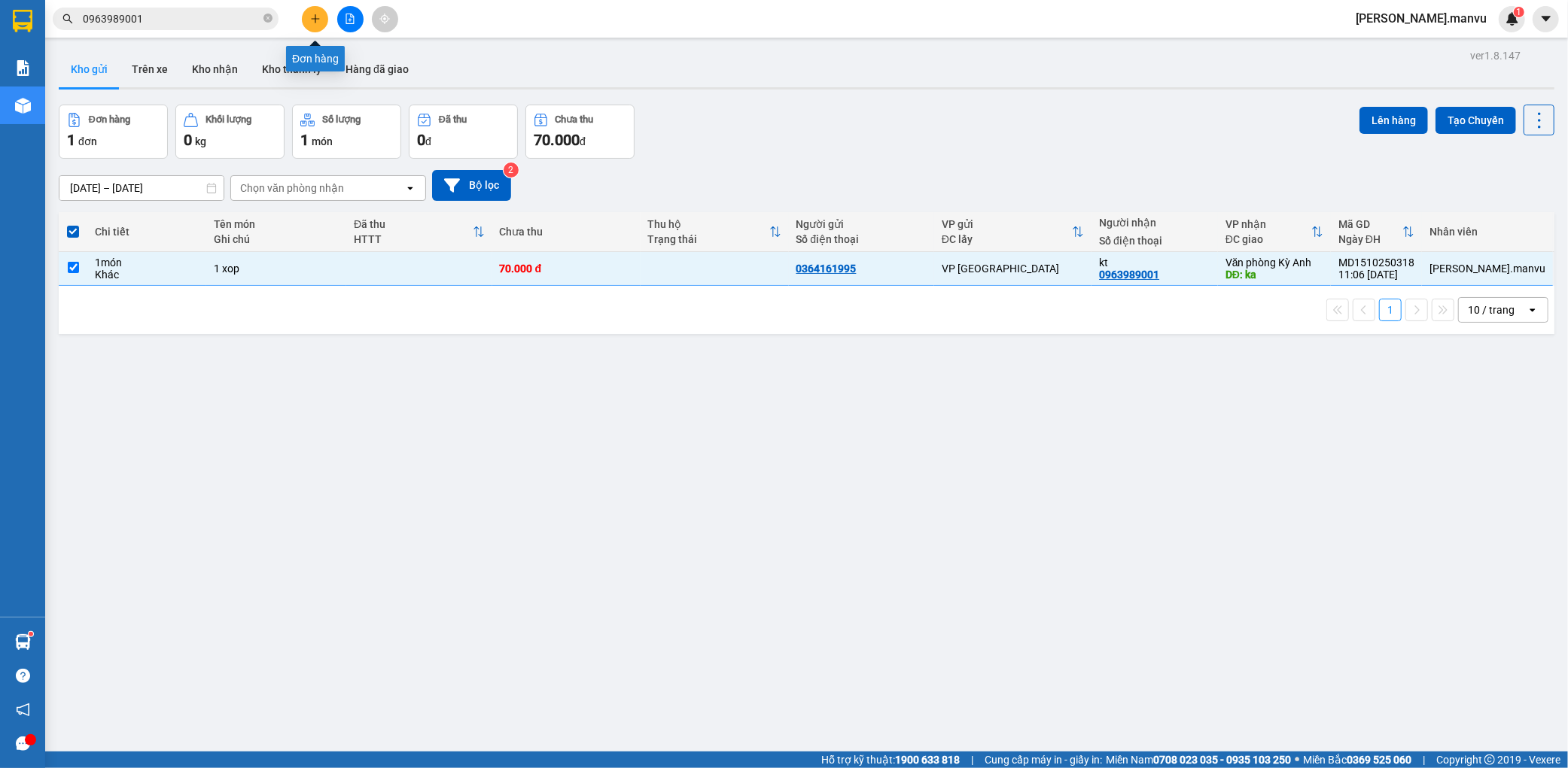
click at [316, 18] on icon "plus" at bounding box center [315, 18] width 8 height 1
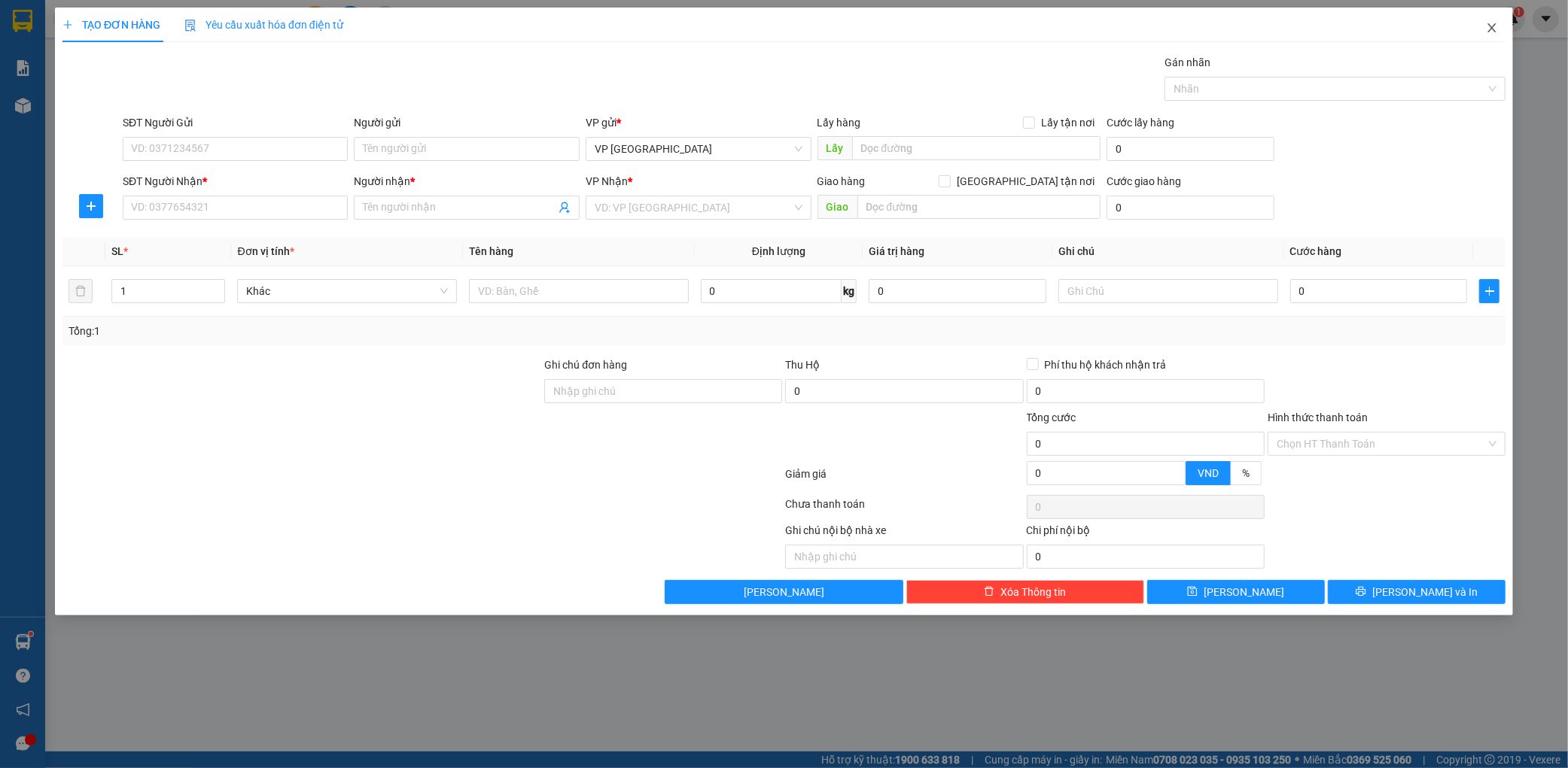
click at [1495, 31] on icon "close" at bounding box center [1491, 28] width 12 height 12
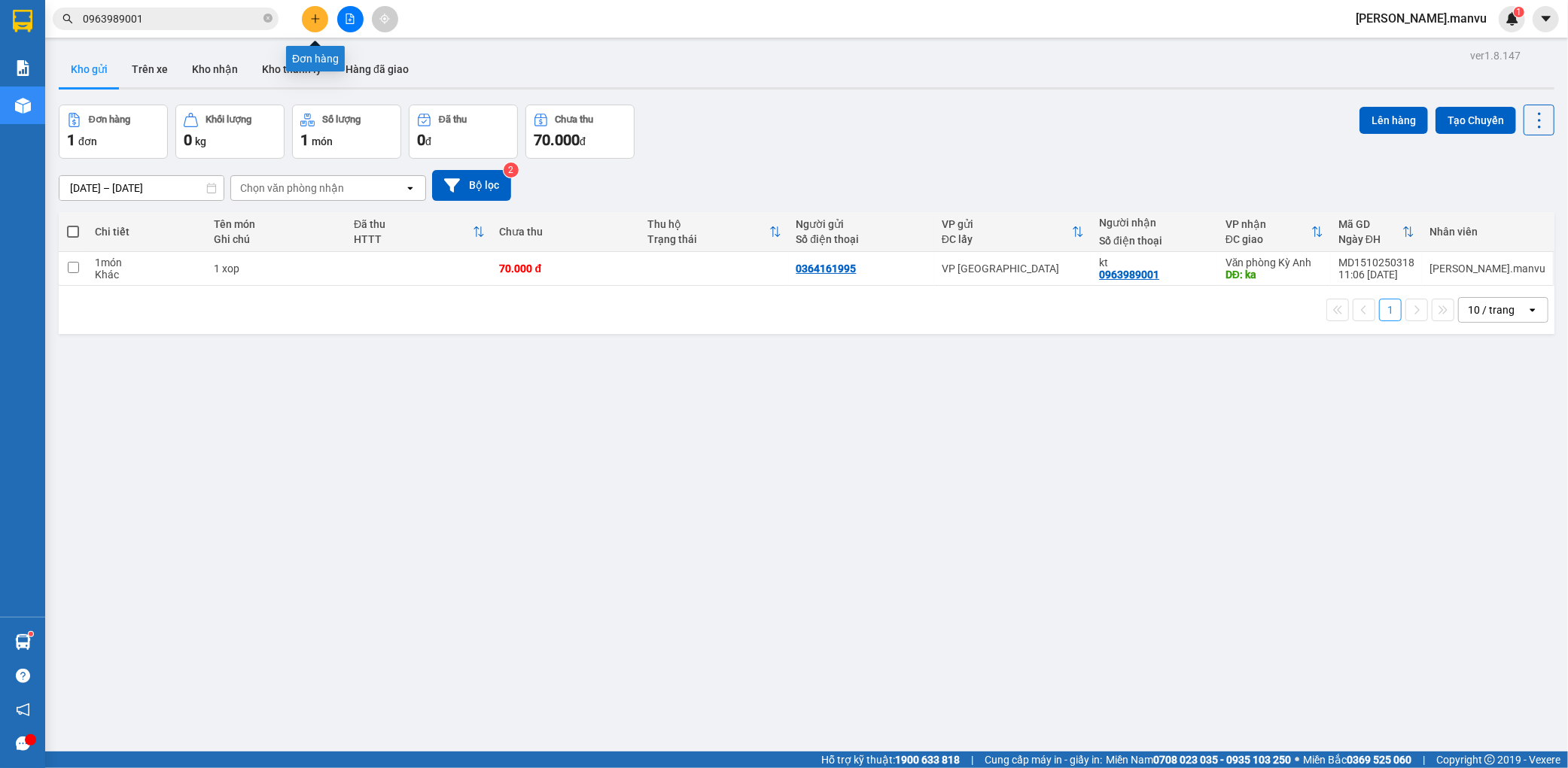
click at [320, 18] on icon "plus" at bounding box center [315, 18] width 10 height 10
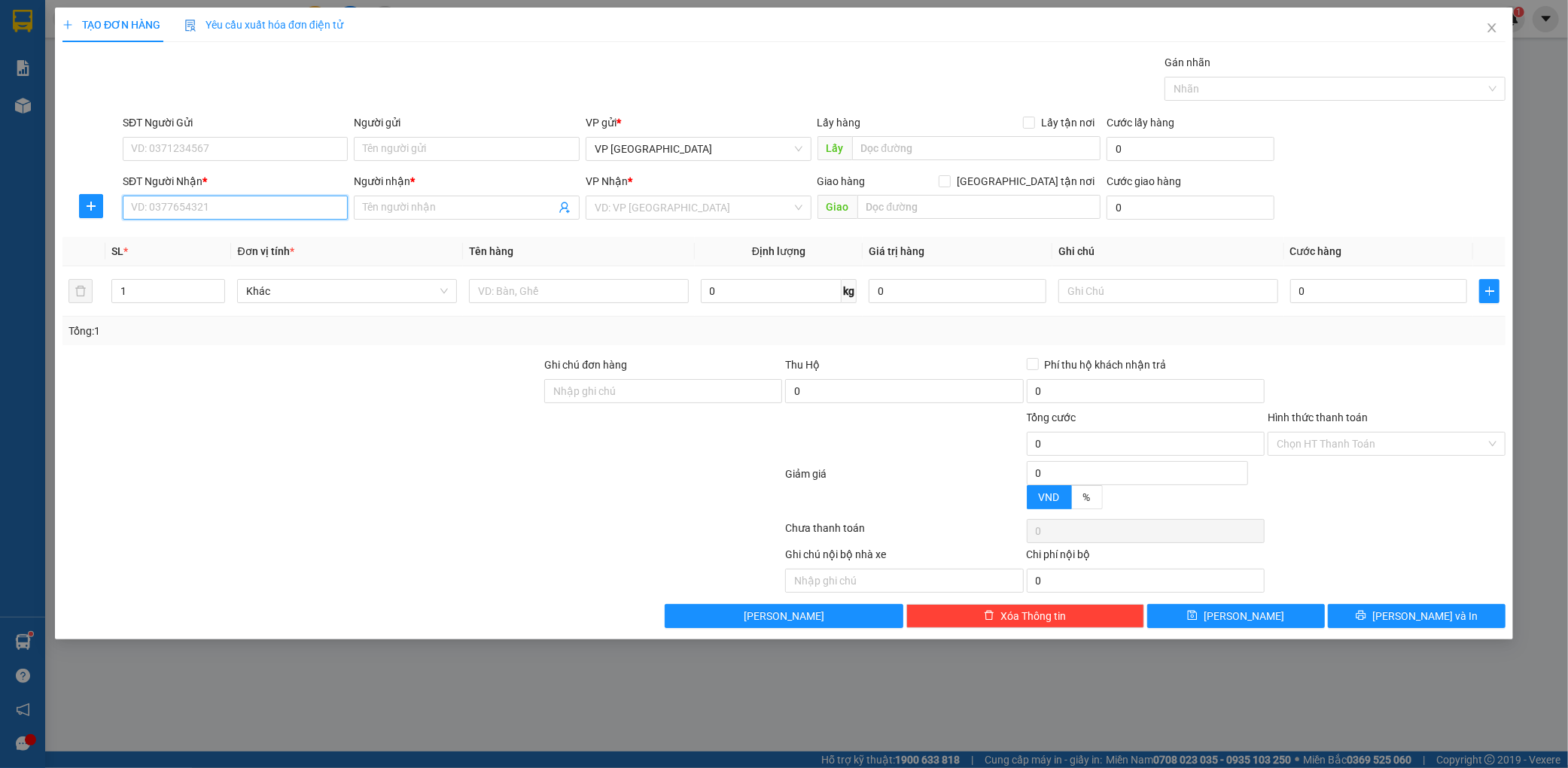
click at [163, 205] on input "SĐT Người Nhận *" at bounding box center [235, 208] width 226 height 24
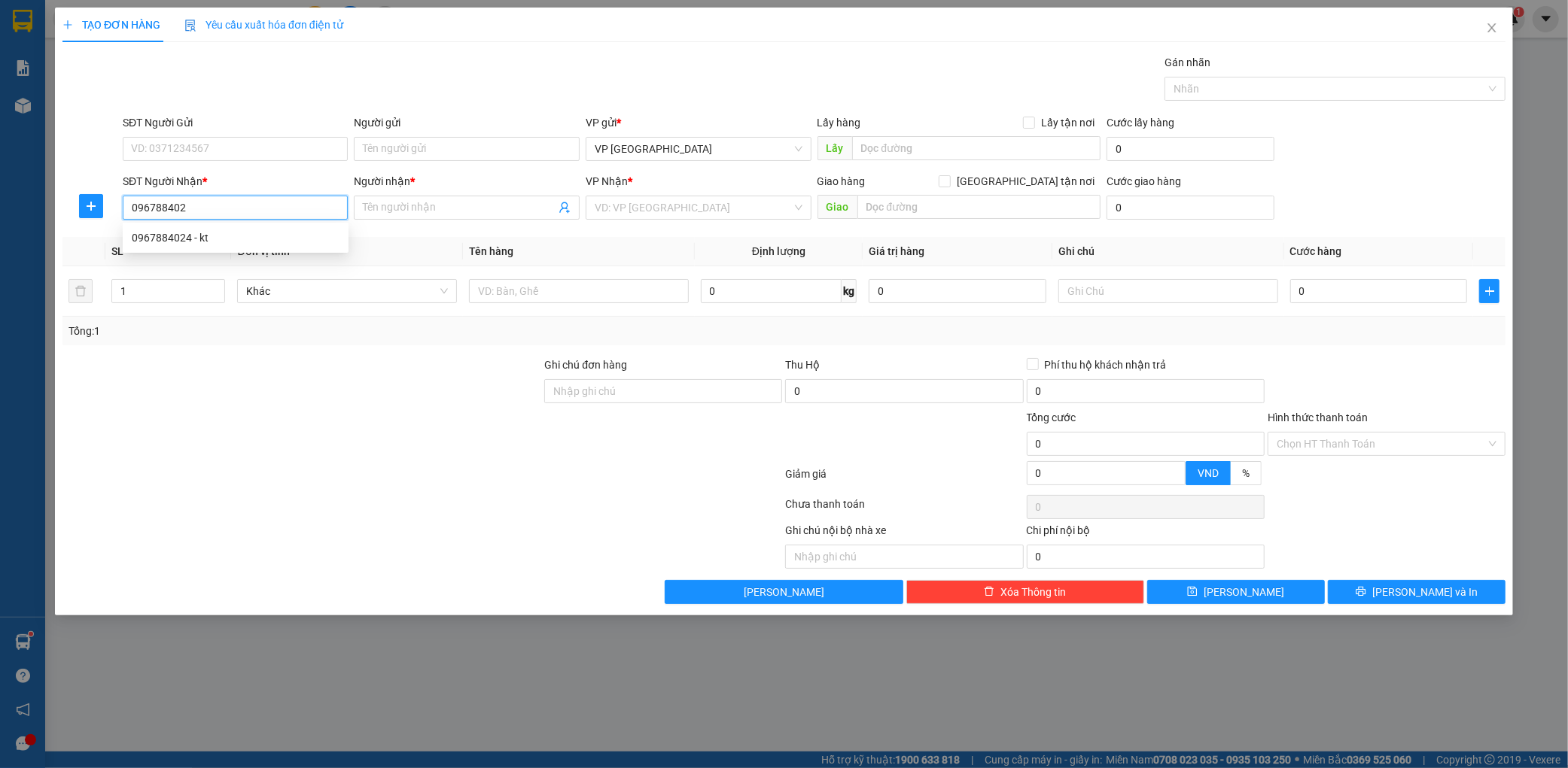
type input "0967884024"
click at [230, 236] on div "0967884024 - kt" at bounding box center [235, 238] width 208 height 17
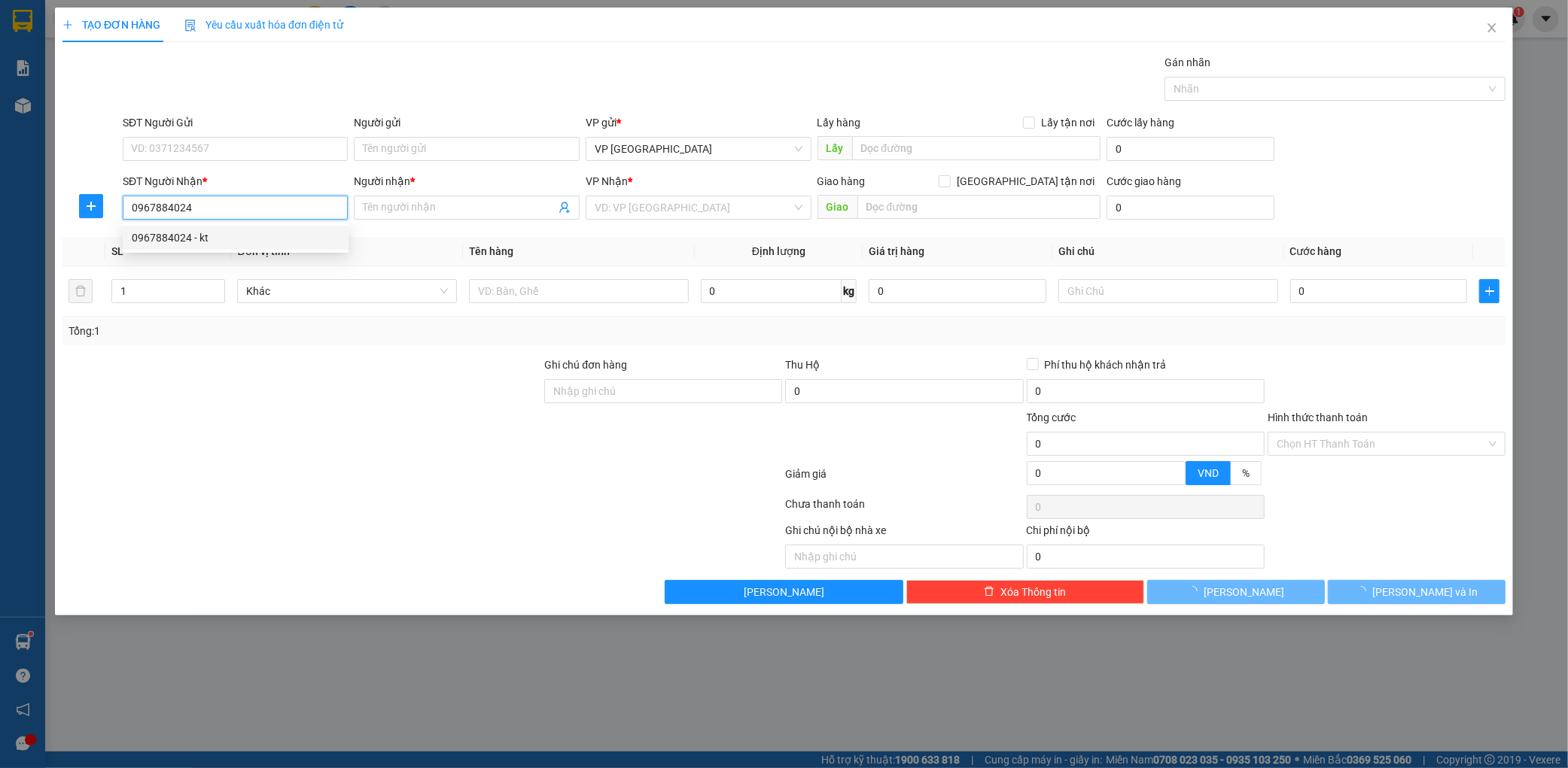
type input "kt"
type input "ka"
type input "0967884024"
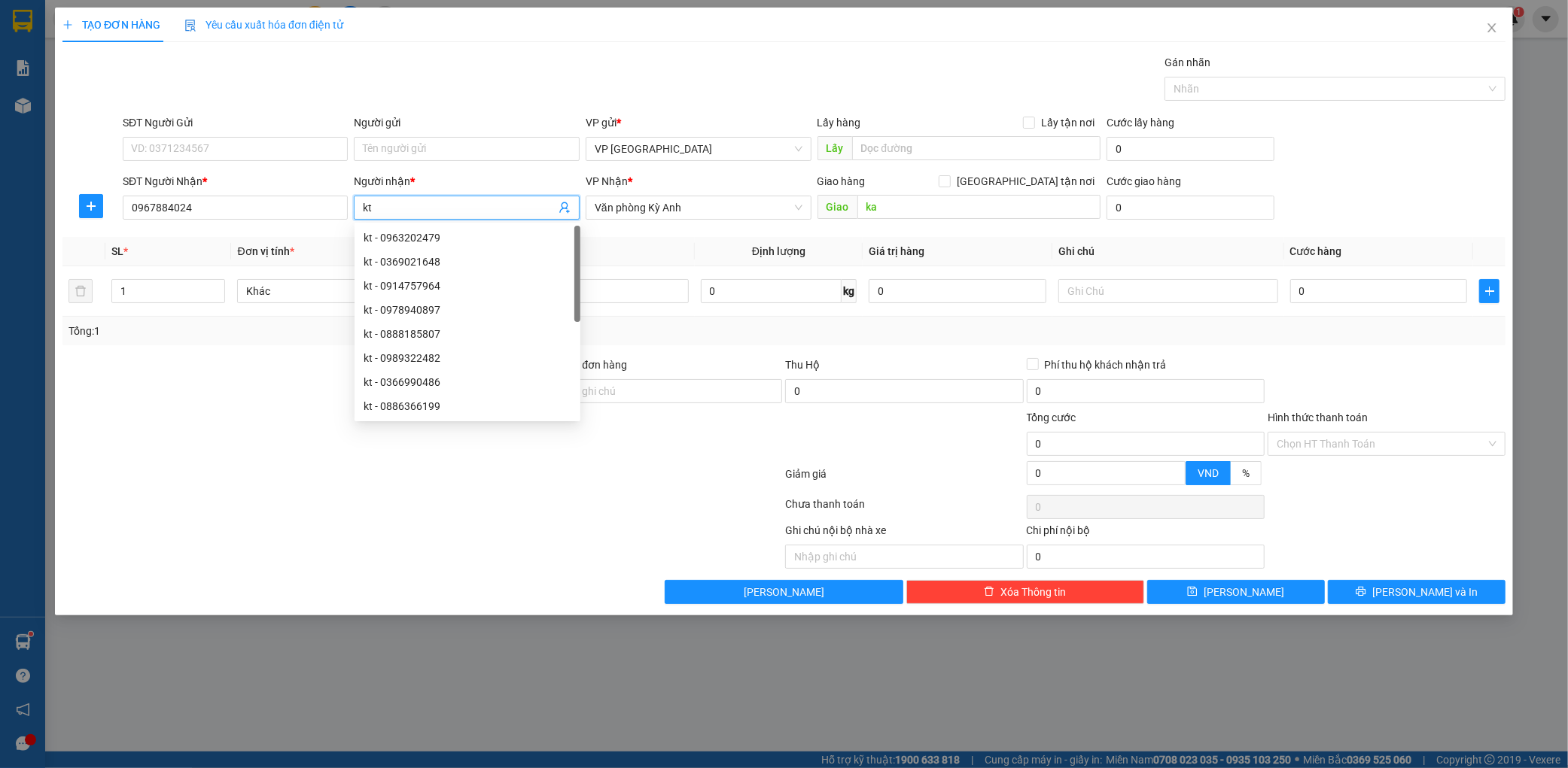
drag, startPoint x: 411, startPoint y: 207, endPoint x: 363, endPoint y: 204, distance: 48.1
click at [363, 204] on input "kt" at bounding box center [459, 208] width 193 height 17
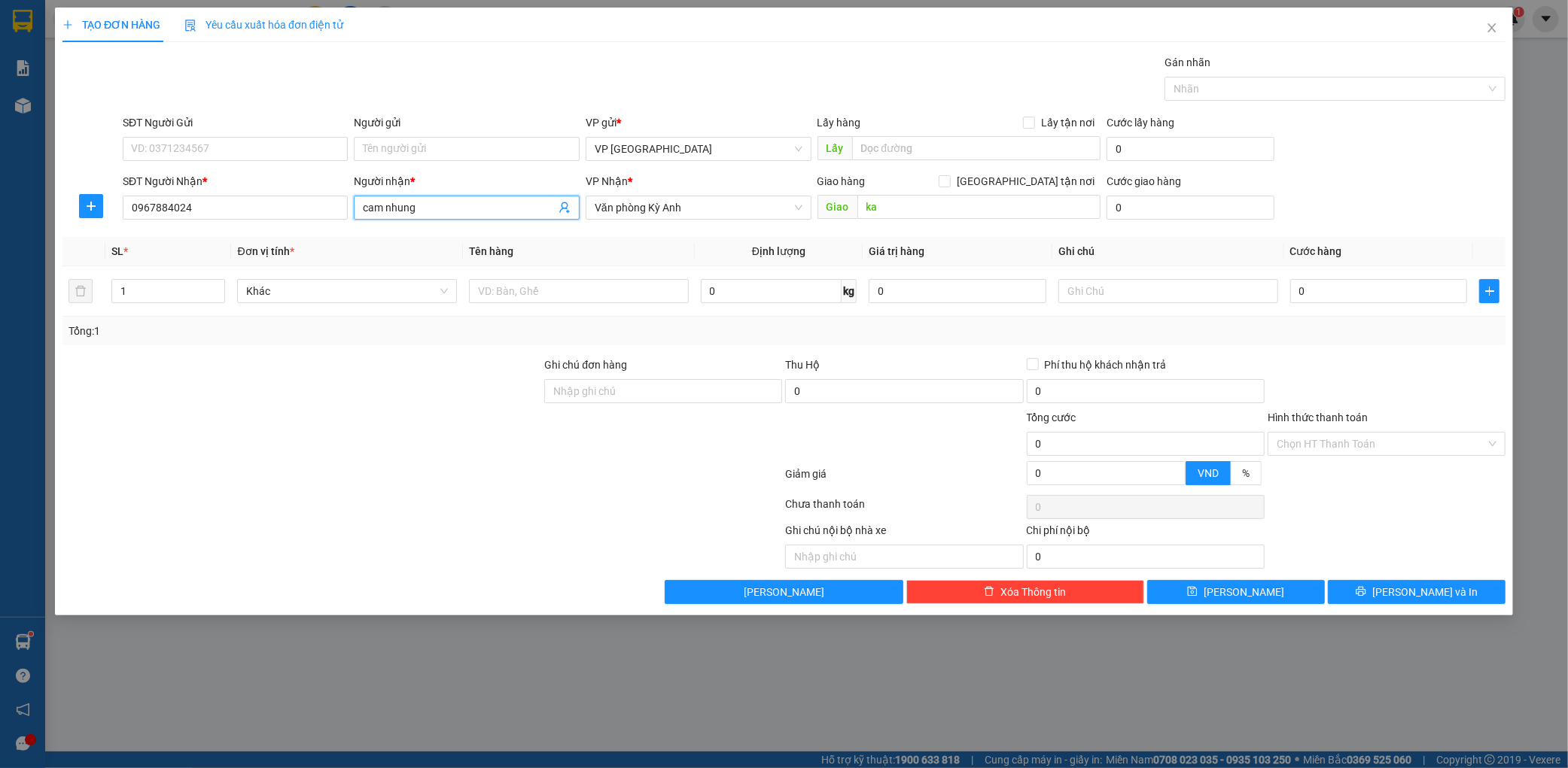
type input "cam nhung"
click at [685, 340] on div "Tổng: 1" at bounding box center [784, 330] width 1443 height 29
click at [581, 281] on input "text" at bounding box center [579, 291] width 220 height 24
type input "1 tui"
type input "005"
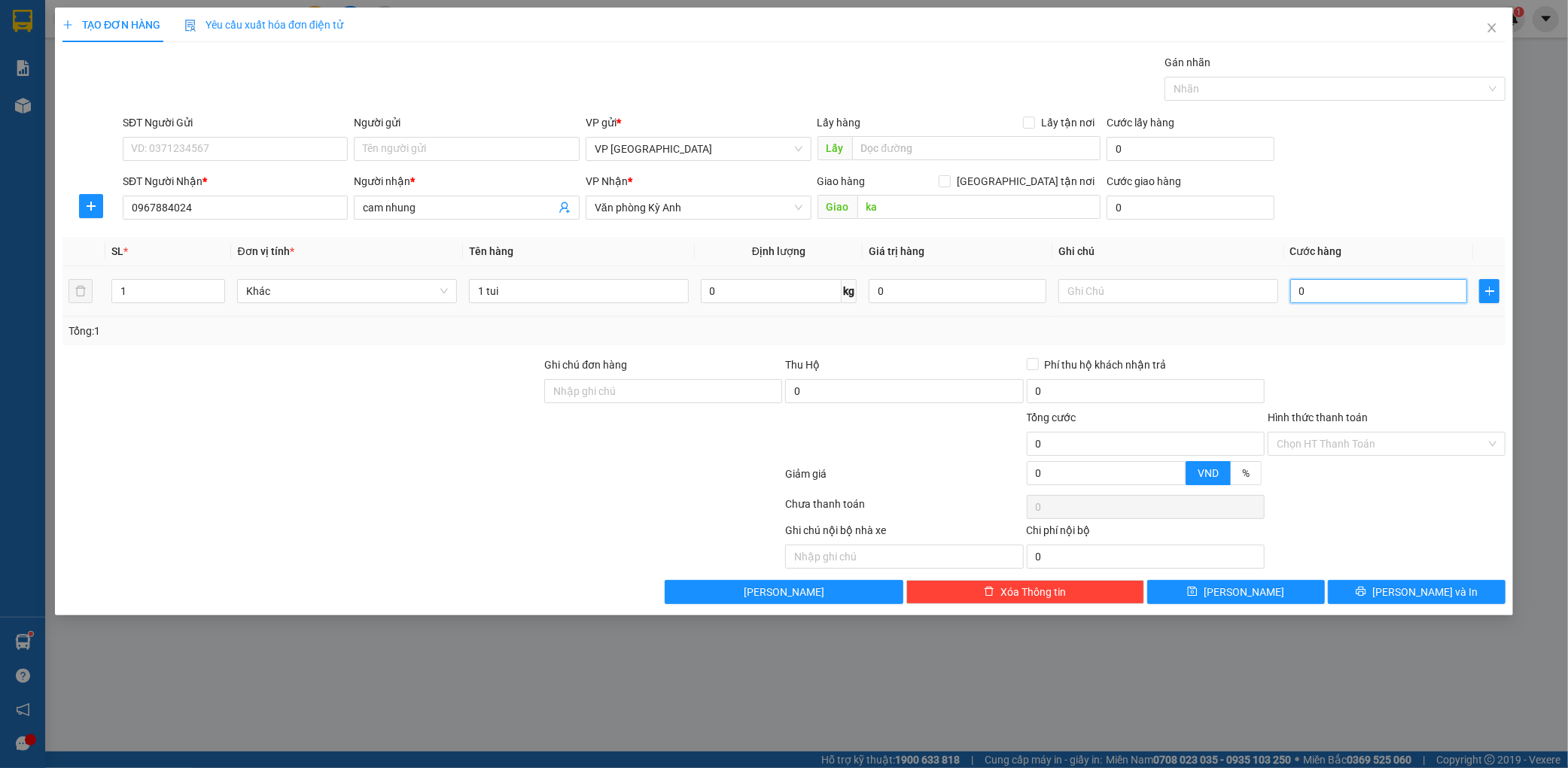
type input "5"
type input "0.050"
type input "50"
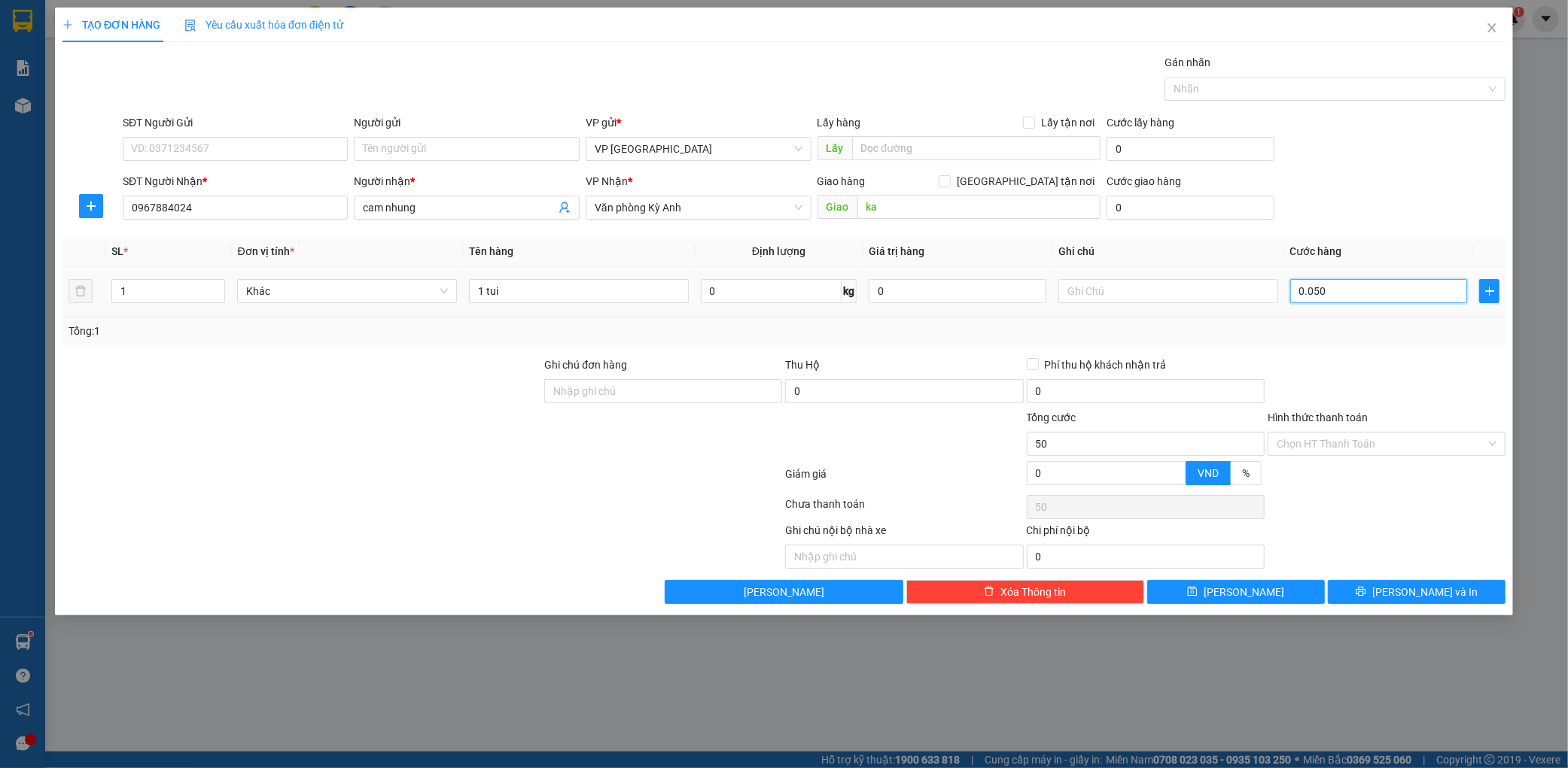
type input "00.500"
type input "500"
type input "0.005.000"
type input "5.000"
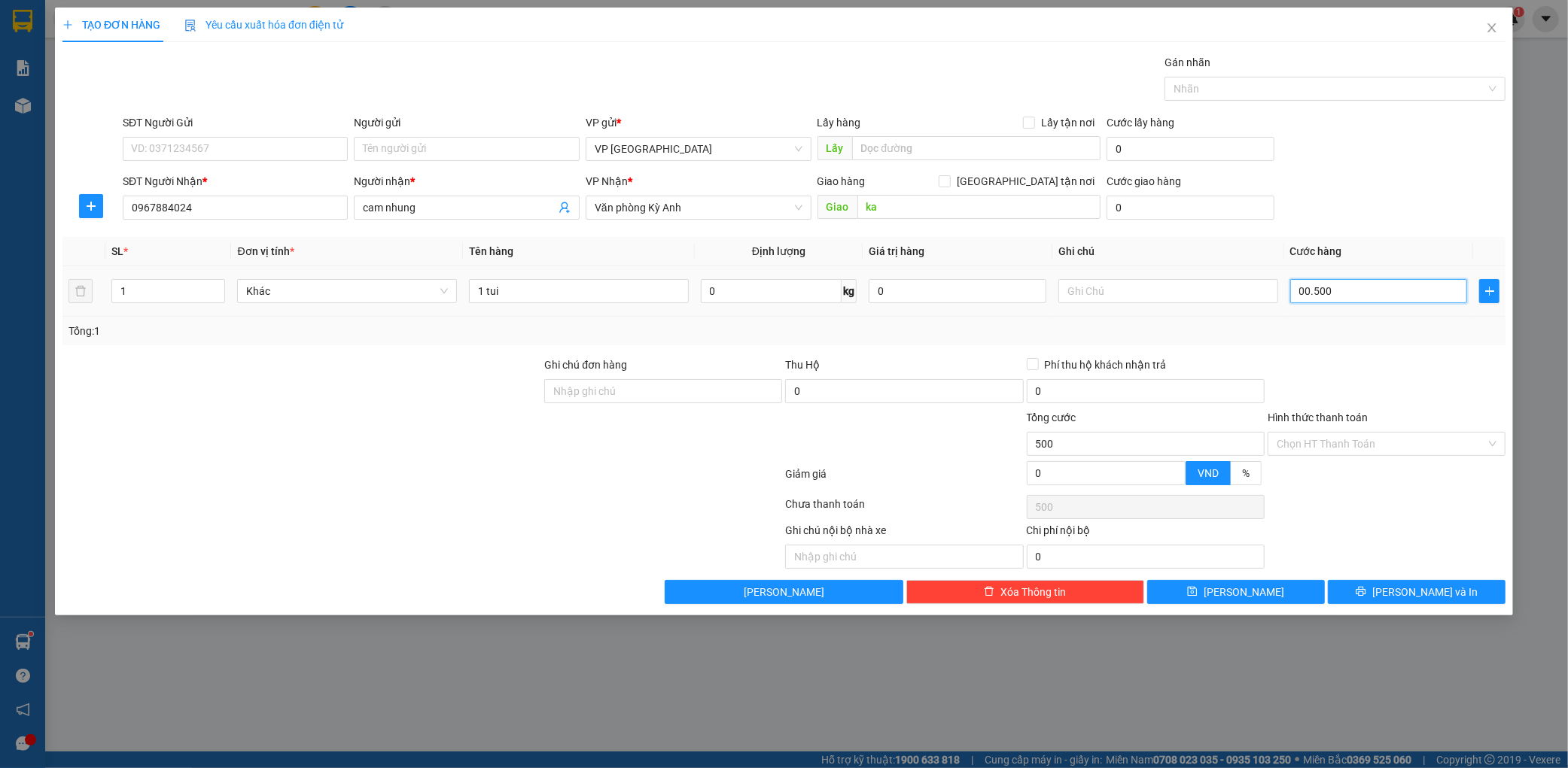
type input "5.000"
type input "000.050.000"
type input "50.000"
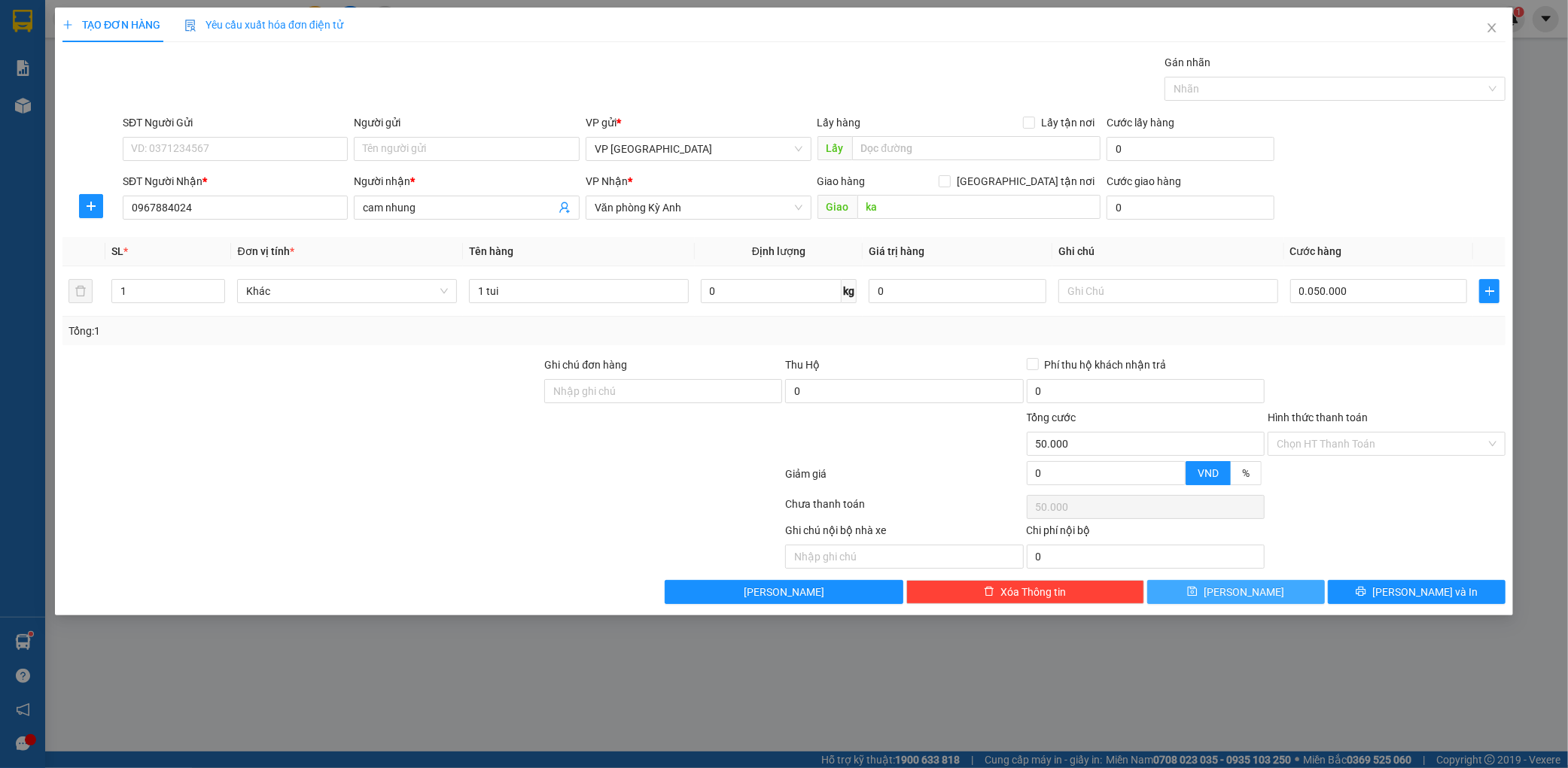
type input "50.000"
click at [1188, 590] on button "[PERSON_NAME]" at bounding box center [1236, 592] width 177 height 24
type input "0"
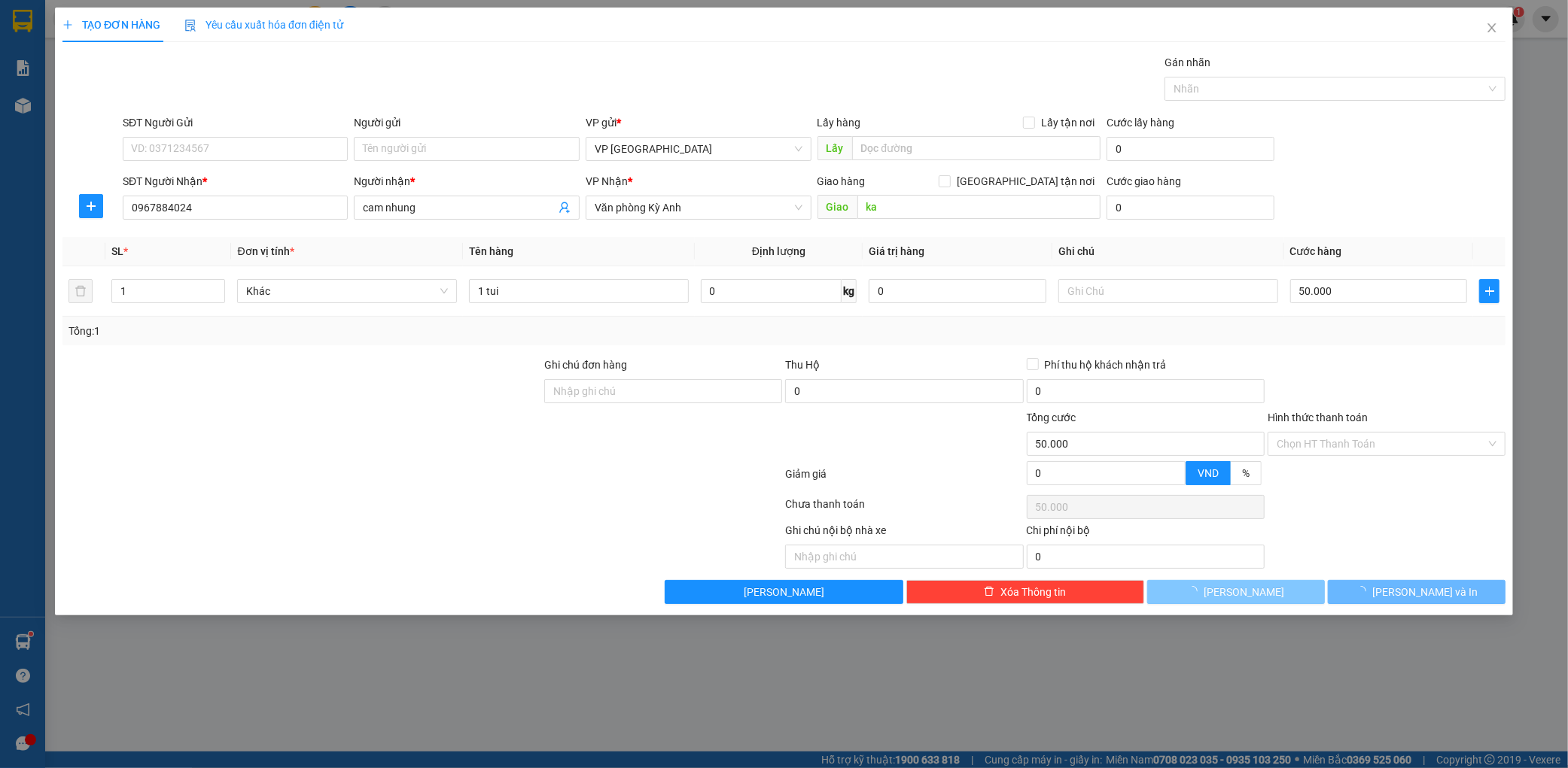
type input "0"
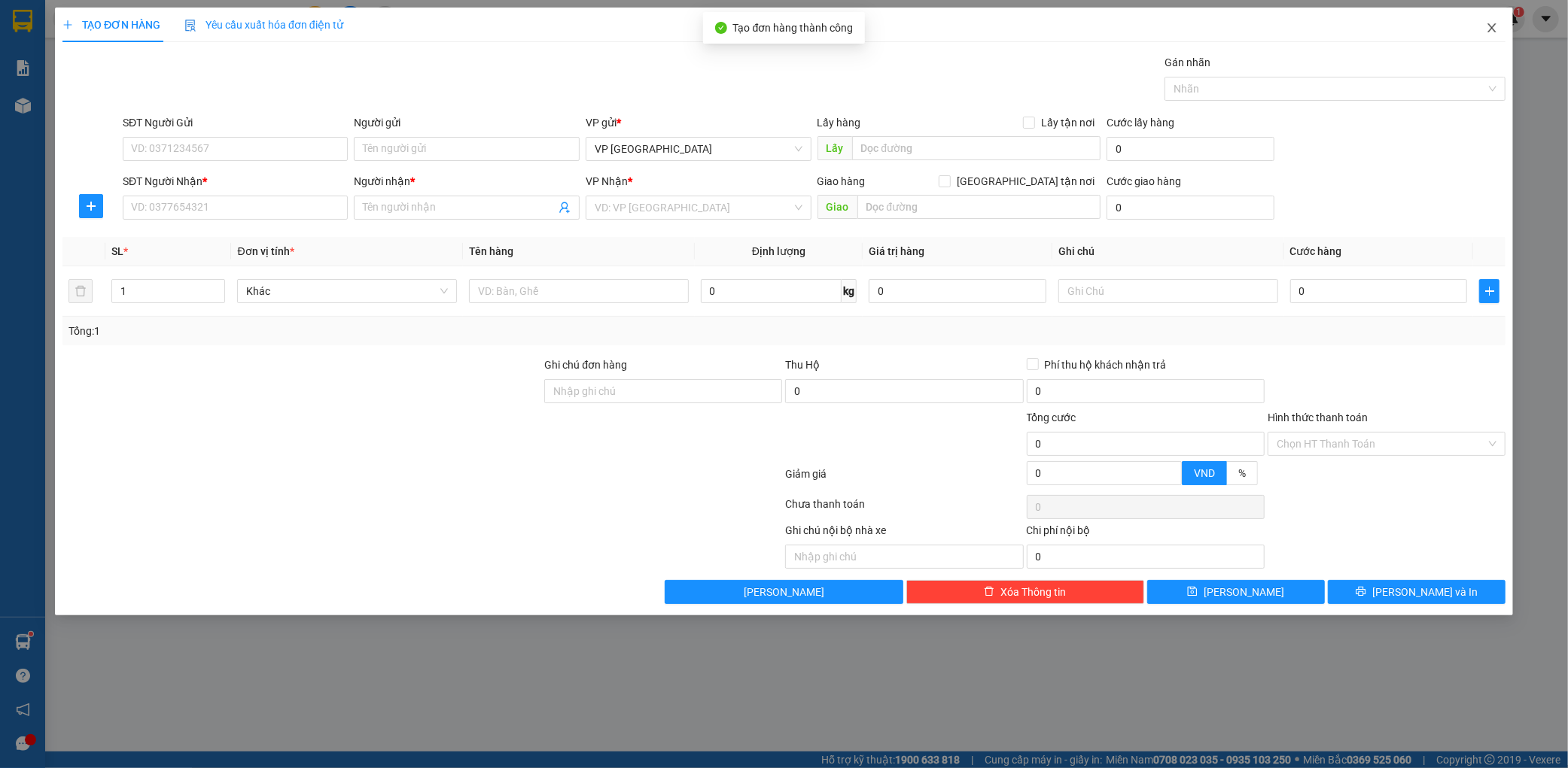
click at [1501, 34] on span "Close" at bounding box center [1492, 29] width 42 height 42
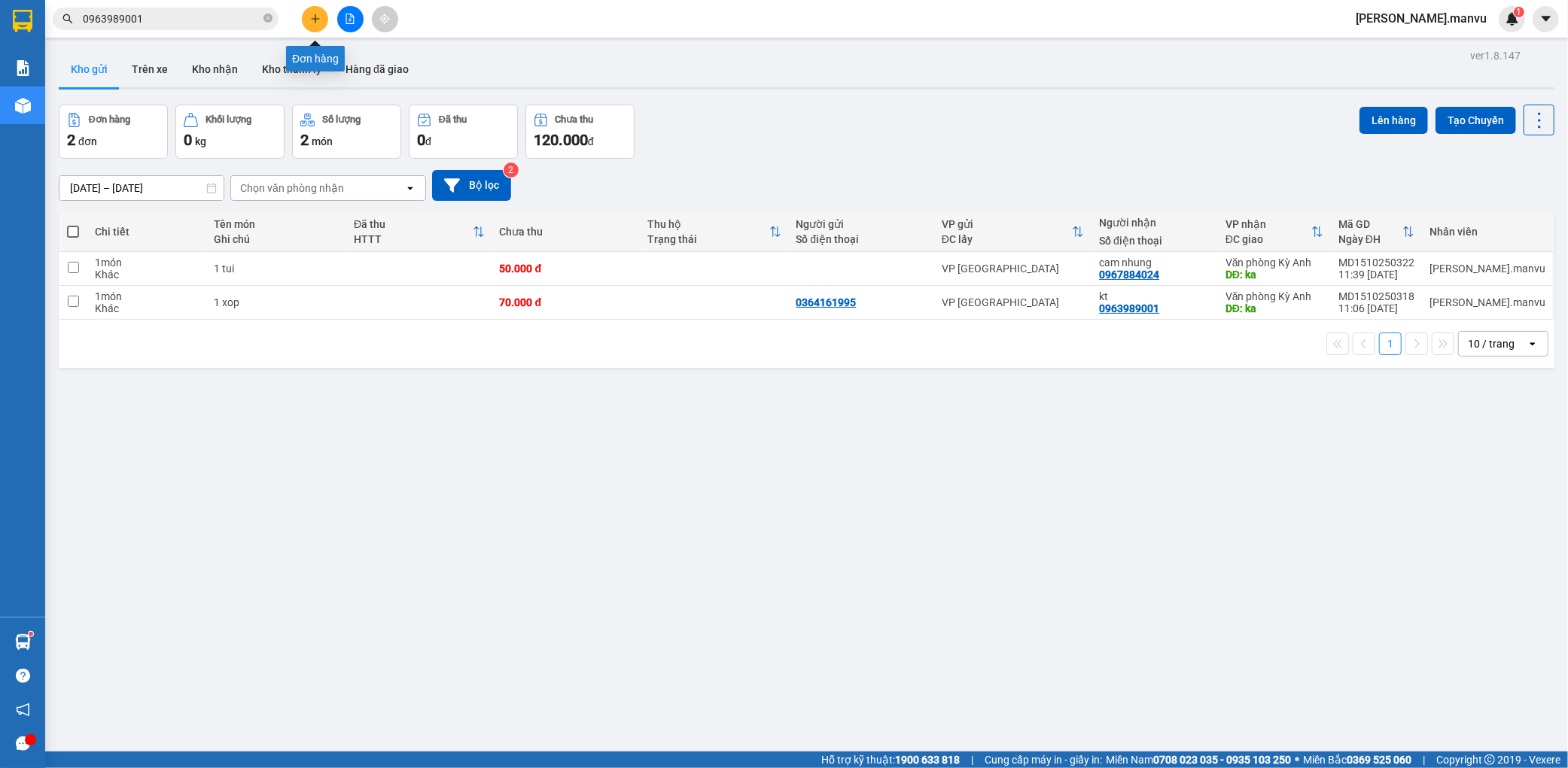
click at [320, 21] on button at bounding box center [315, 19] width 27 height 27
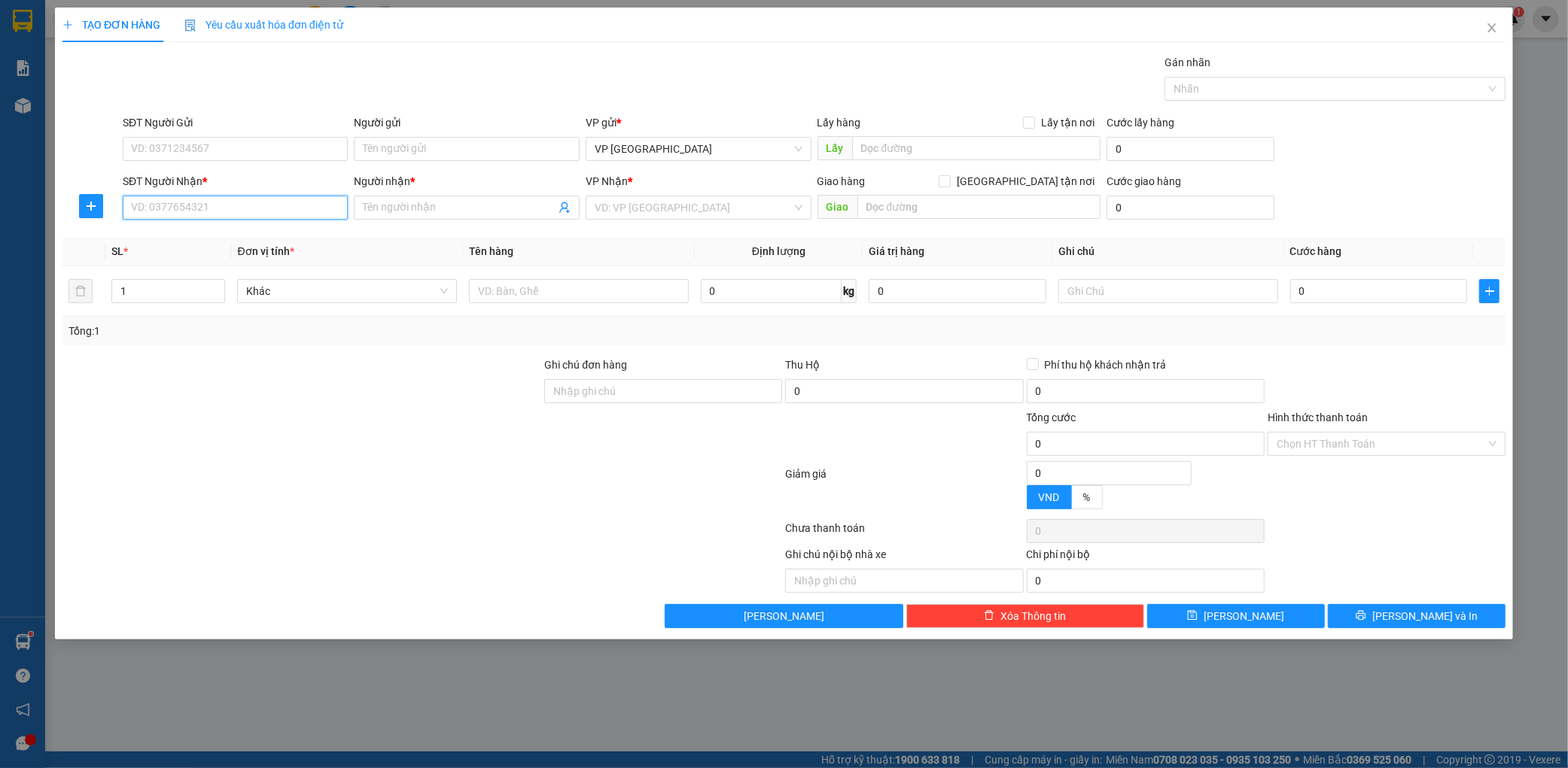
click at [239, 198] on input "SĐT Người Nhận *" at bounding box center [235, 208] width 226 height 24
click at [235, 148] on input "SĐT Người Gửi" at bounding box center [235, 149] width 226 height 24
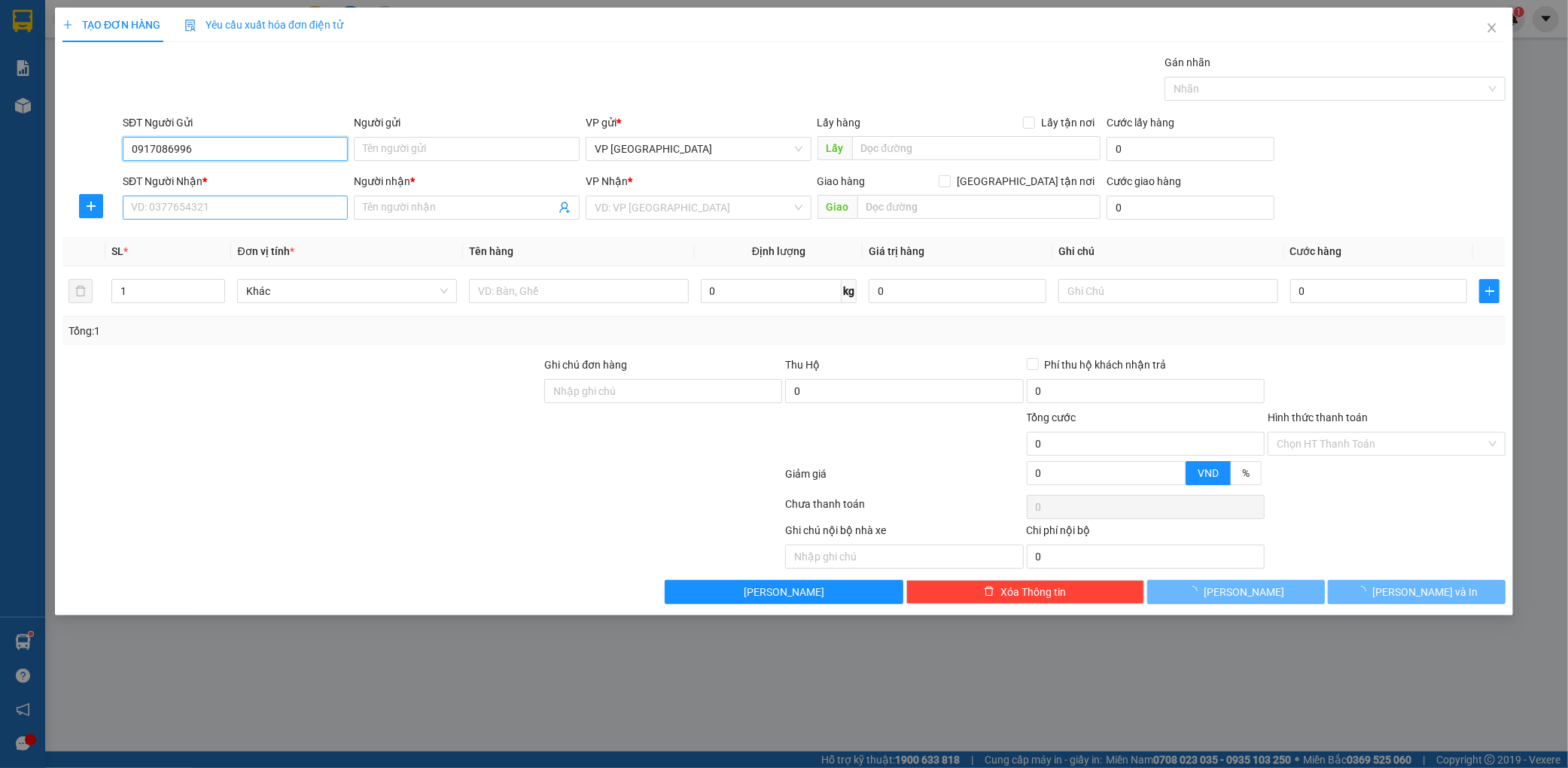
type input "0917086996"
click at [249, 213] on input "SĐT Người Nhận *" at bounding box center [235, 208] width 226 height 24
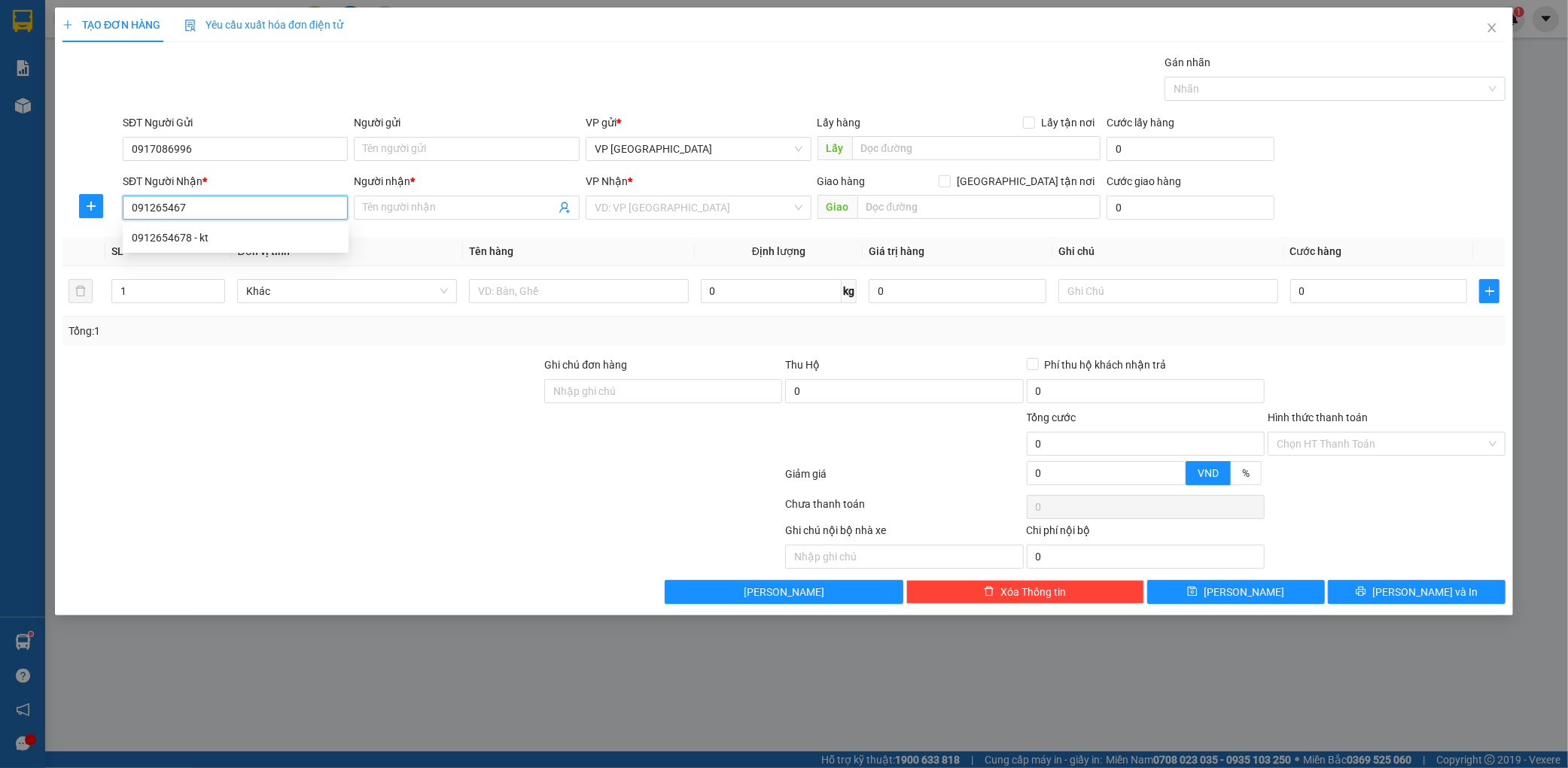
type input "0912654678"
click at [245, 236] on div "0912654678 - kt" at bounding box center [235, 238] width 208 height 17
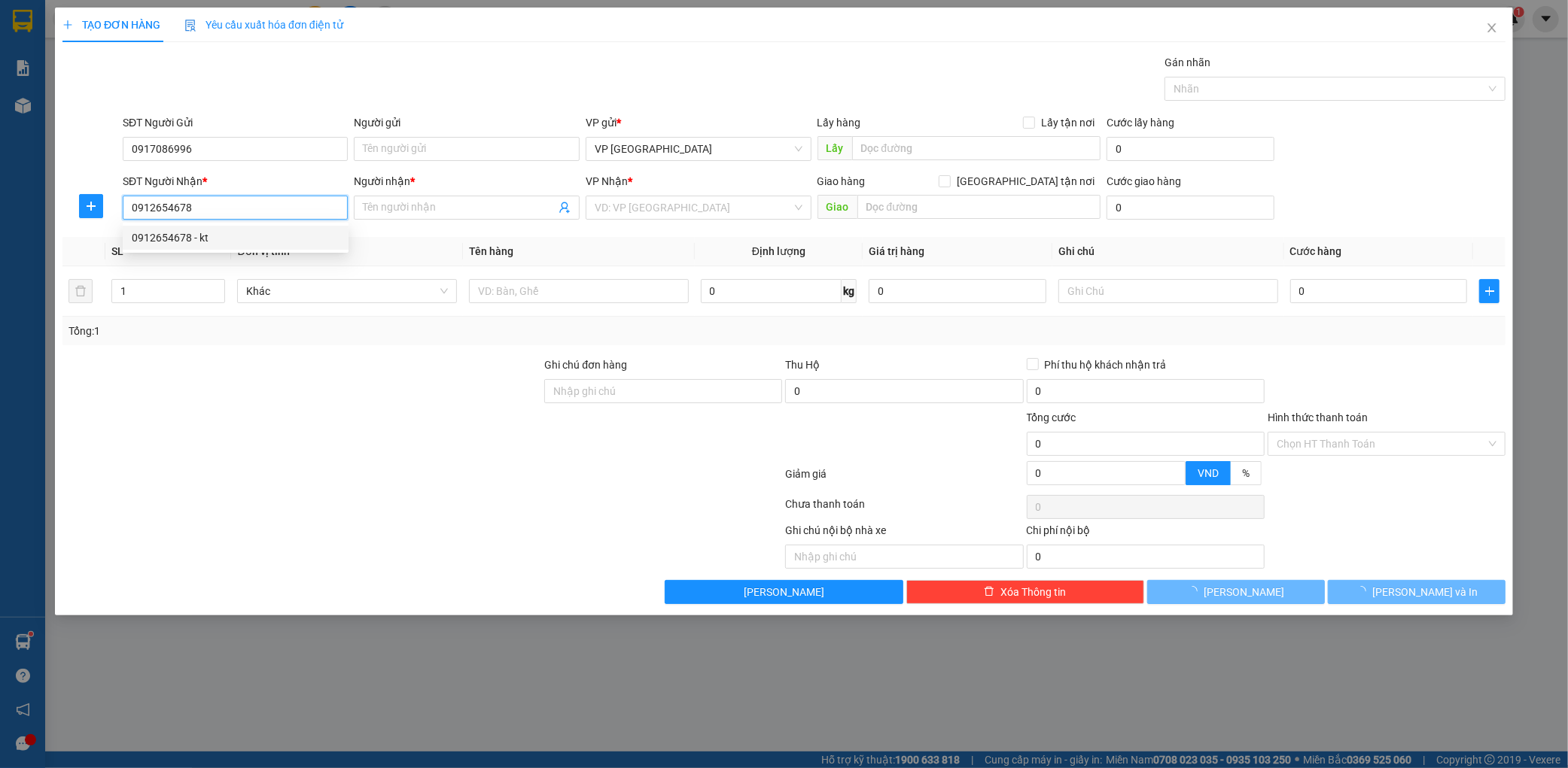
type input "kt"
type input "ky long"
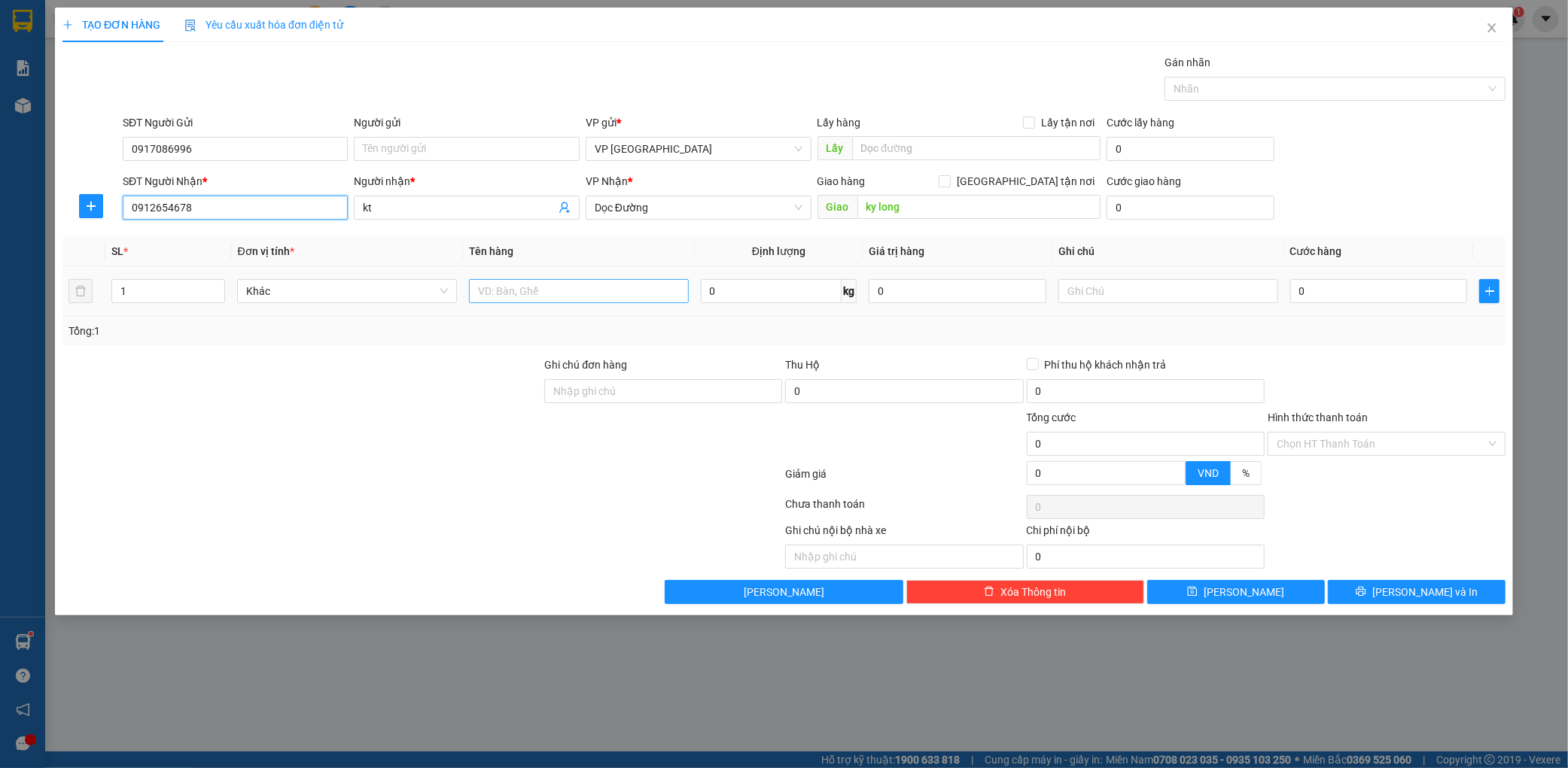
type input "0912654678"
click at [583, 296] on input "text" at bounding box center [579, 291] width 220 height 24
type input "1 boc đen"
type input "005"
type input "5"
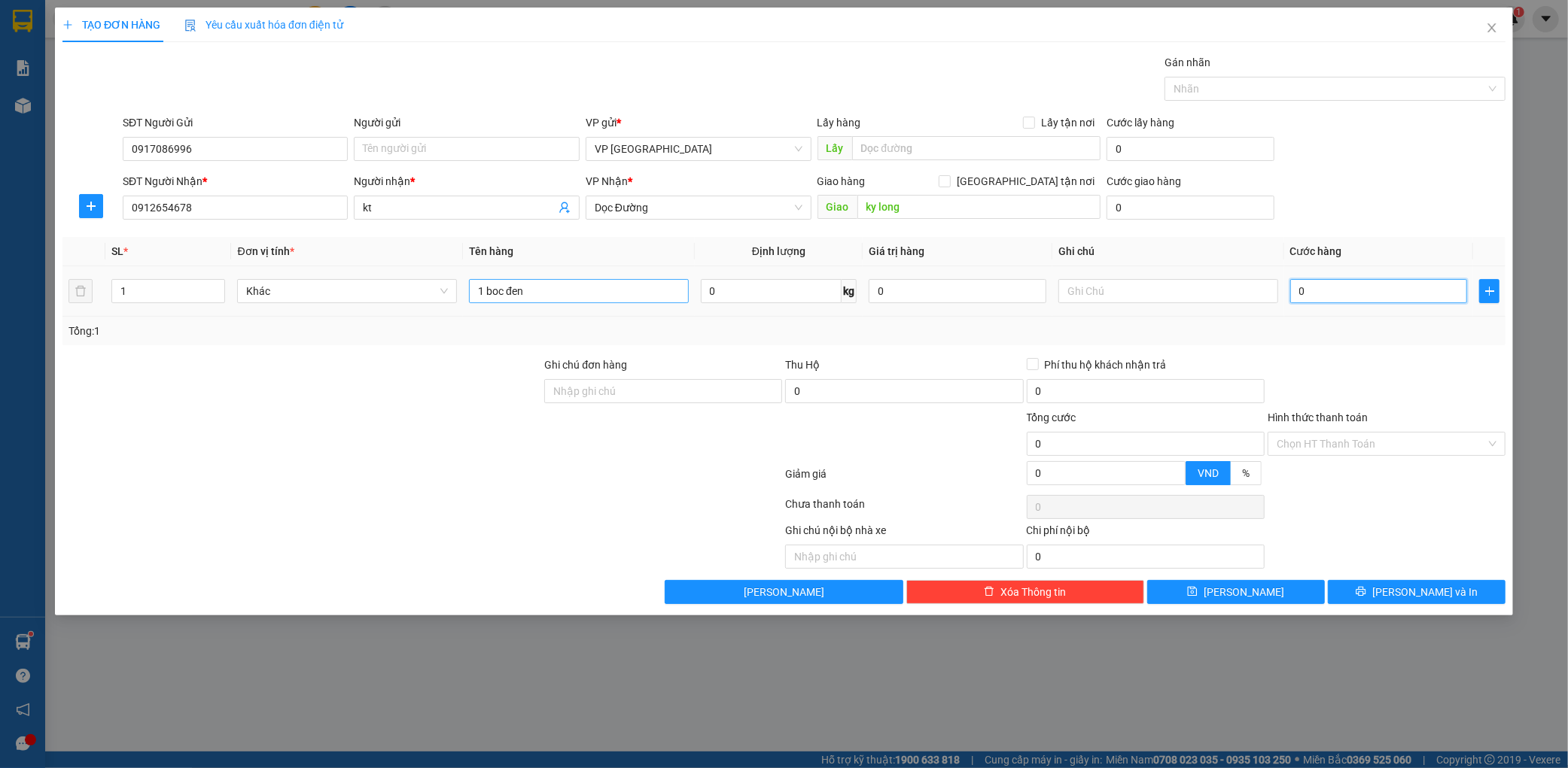
type input "5"
type input "0.050"
type input "50"
type input "00.500"
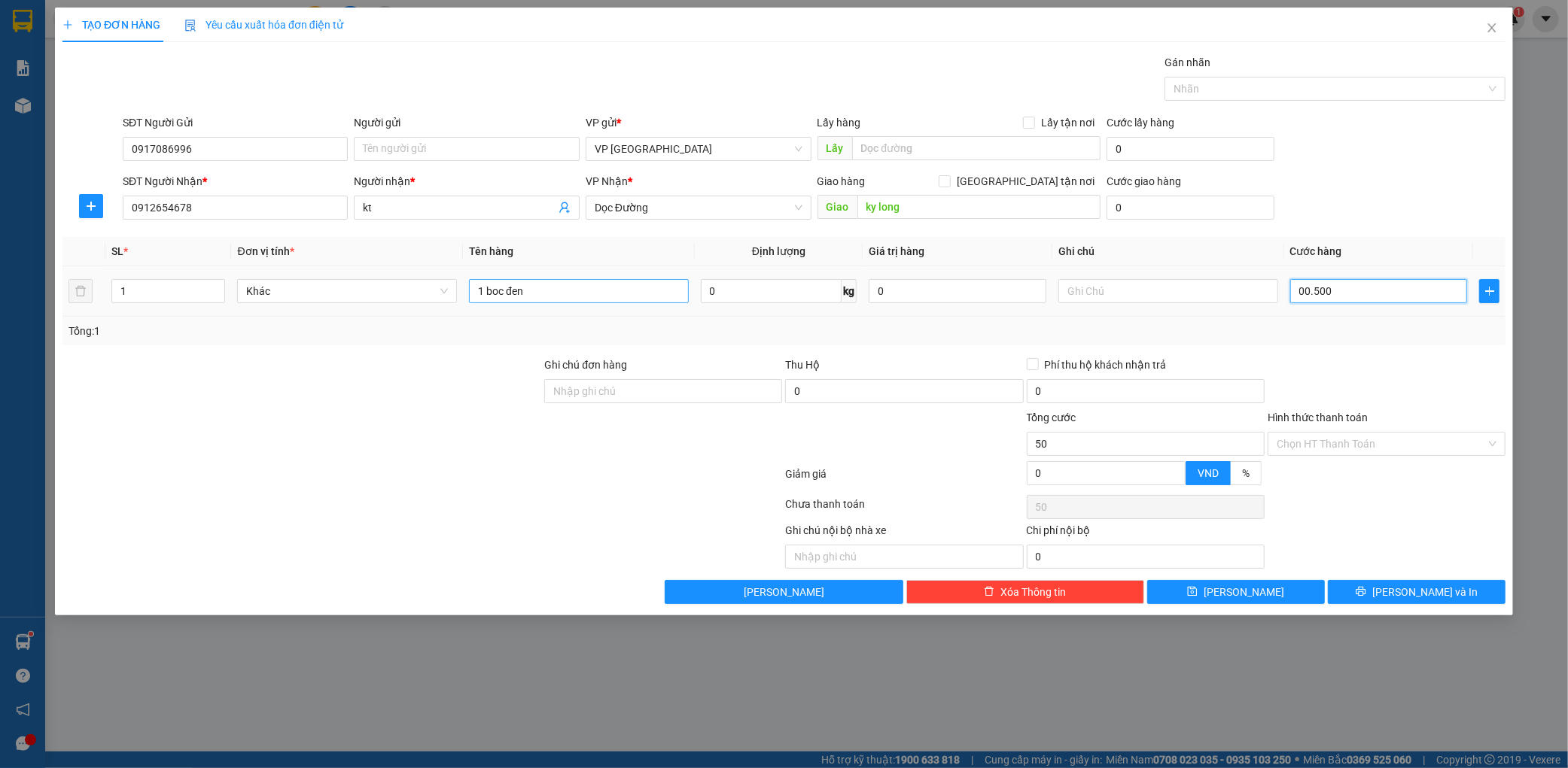
type input "500"
type input "0.005.000"
type input "5.000"
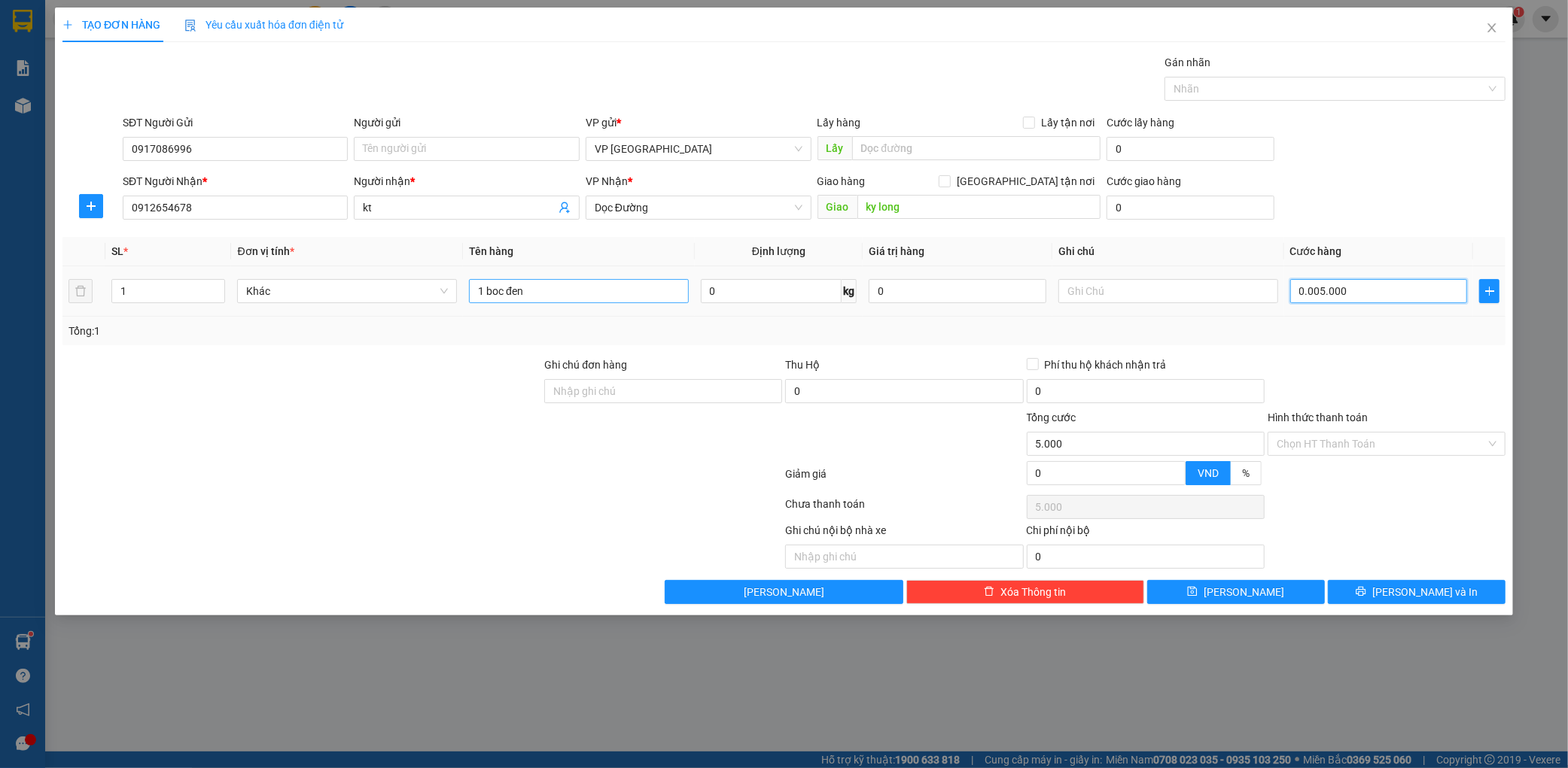
type input "000.050.000"
type input "50.000"
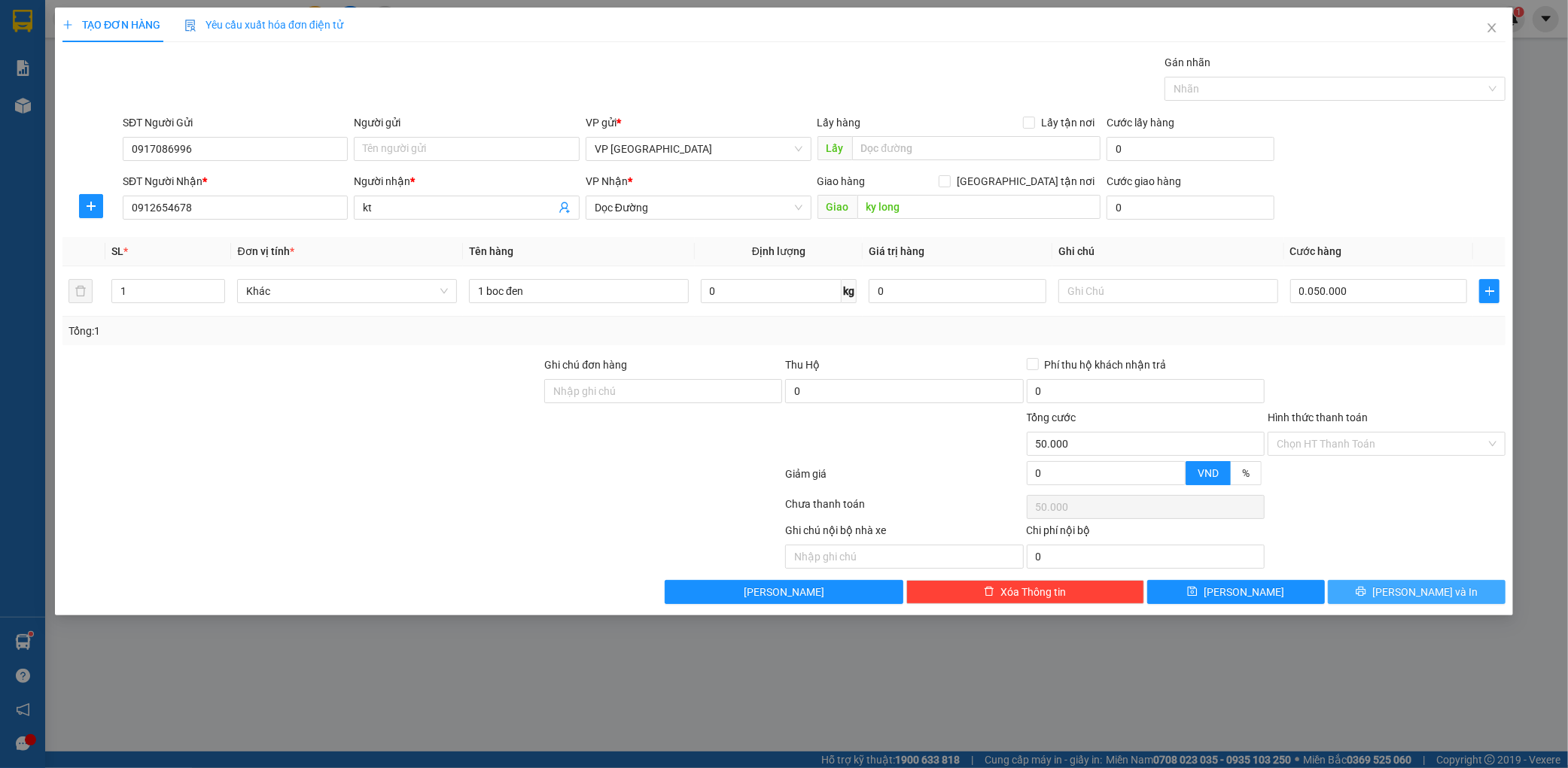
type input "50.000"
click at [1366, 593] on icon "printer" at bounding box center [1360, 591] width 10 height 10
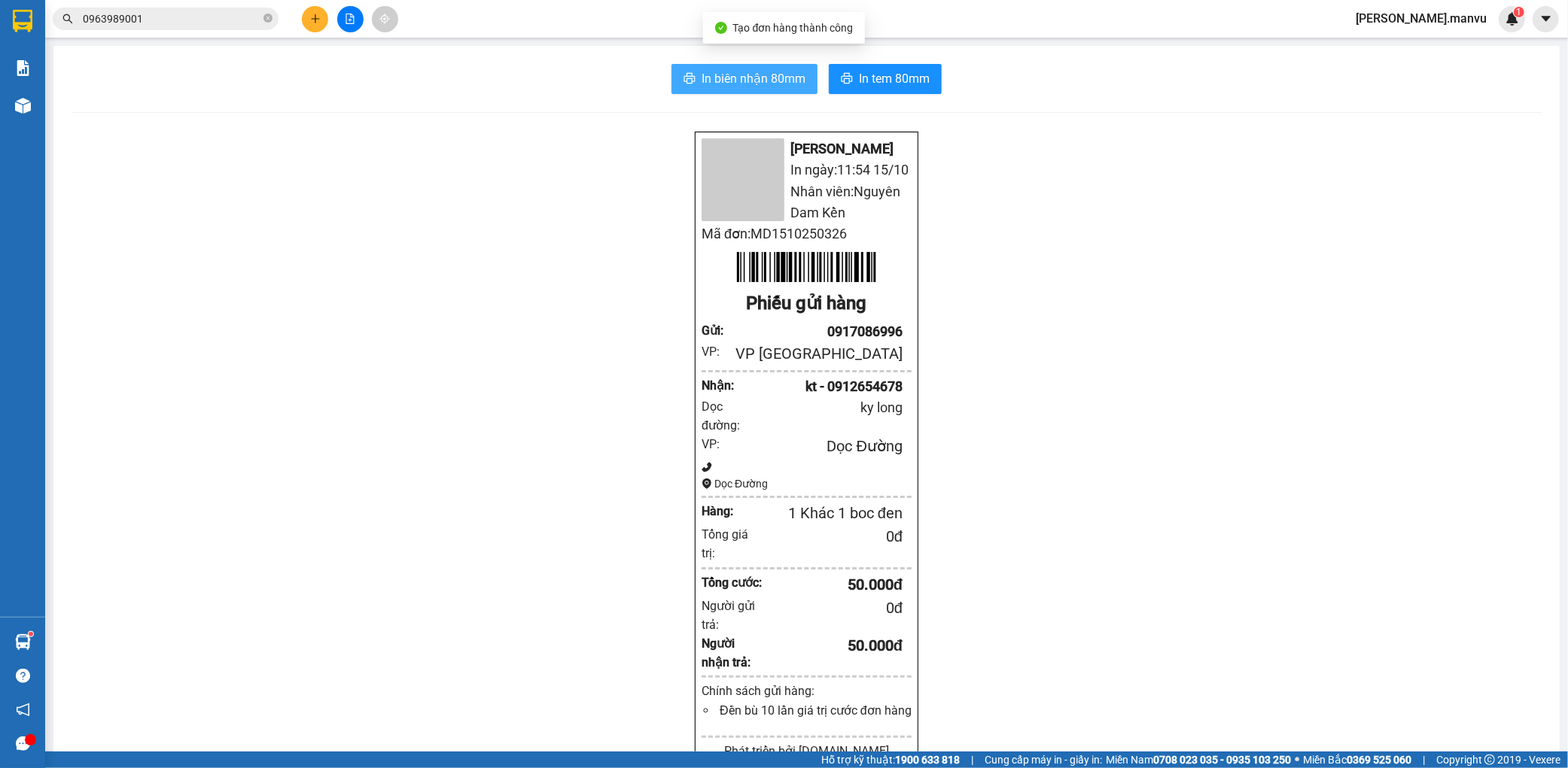
click at [732, 78] on span "In biên nhận 80mm" at bounding box center [754, 78] width 103 height 18
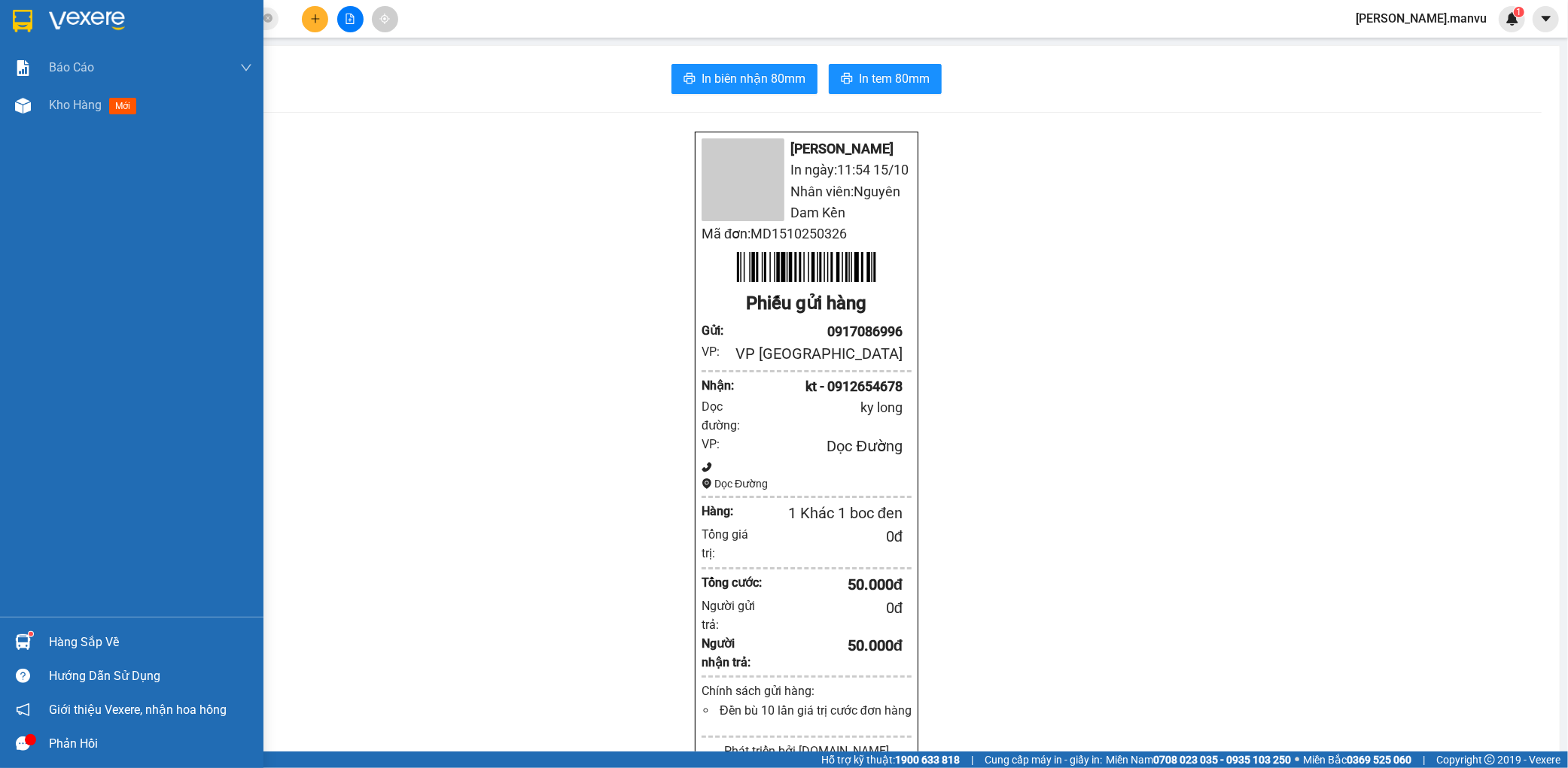
click at [80, 14] on img at bounding box center [87, 21] width 76 height 22
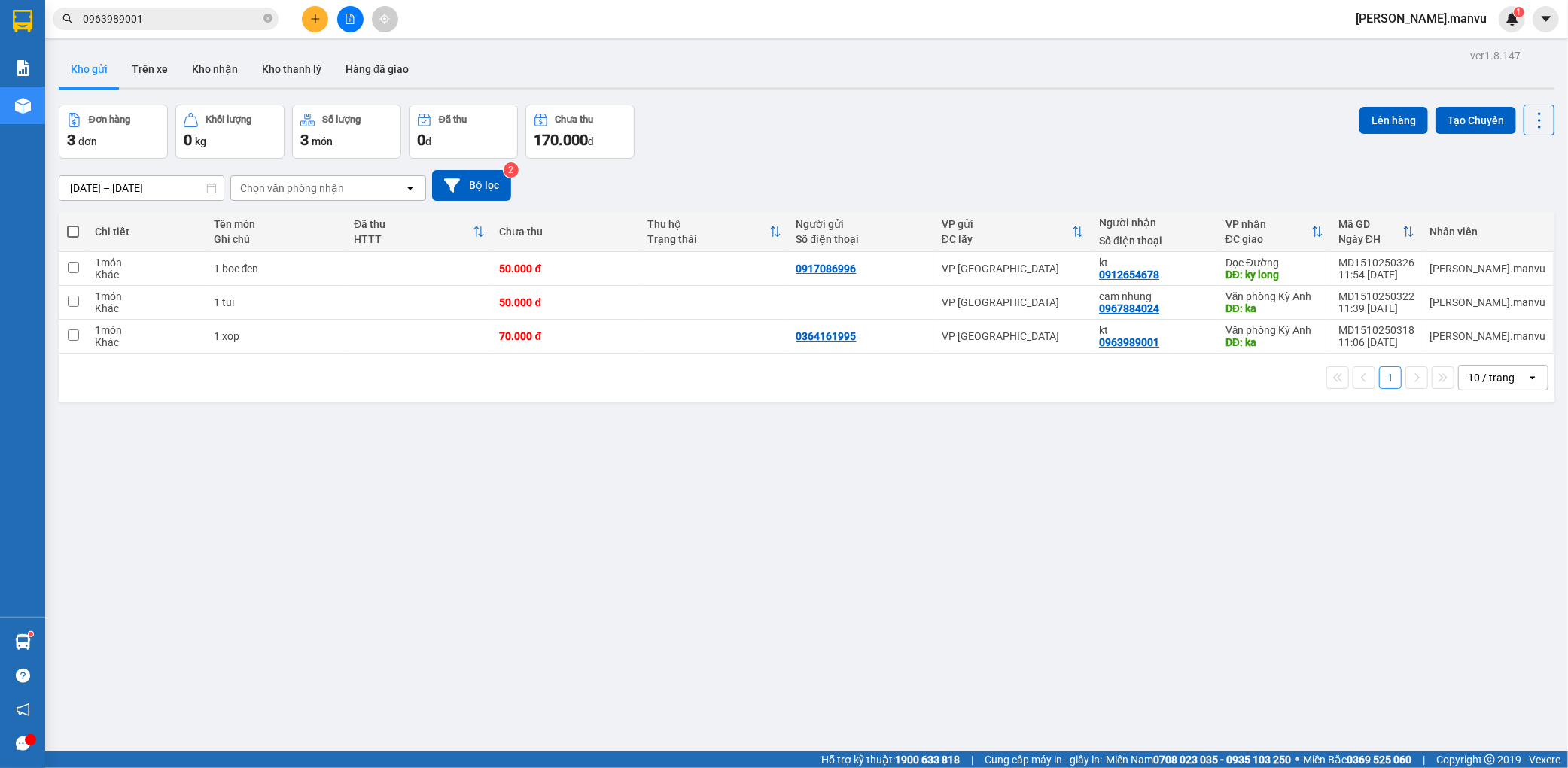
drag, startPoint x: 804, startPoint y: 0, endPoint x: 732, endPoint y: 175, distance: 189.2
click at [732, 175] on div "[DATE] – [DATE] Press the down arrow key to interact with the calendar and sele…" at bounding box center [807, 185] width 1496 height 30
